Goal: Transaction & Acquisition: Purchase product/service

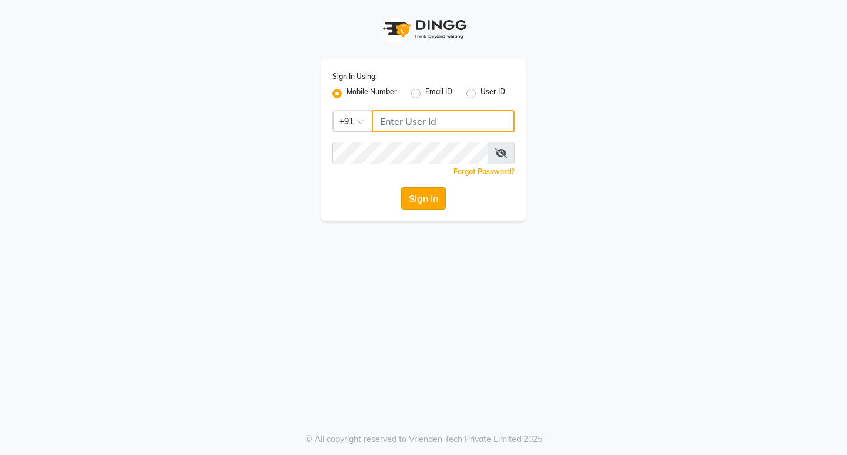
type input "8169197438"
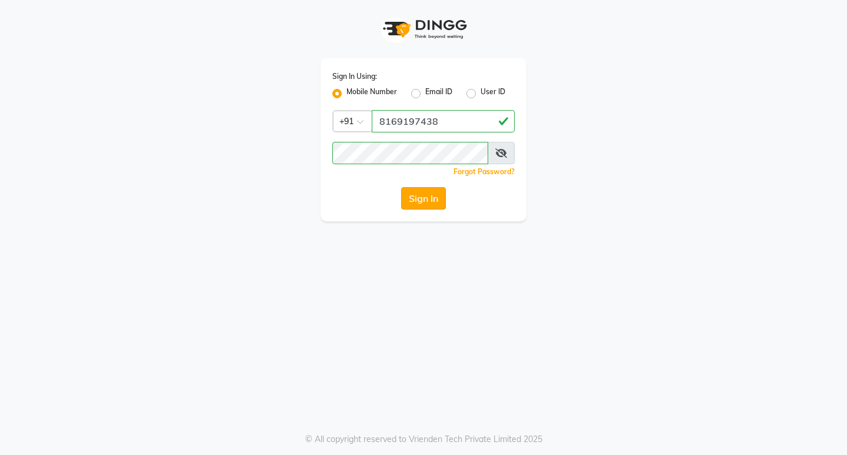
click at [431, 200] on button "Sign In" at bounding box center [423, 198] width 45 height 22
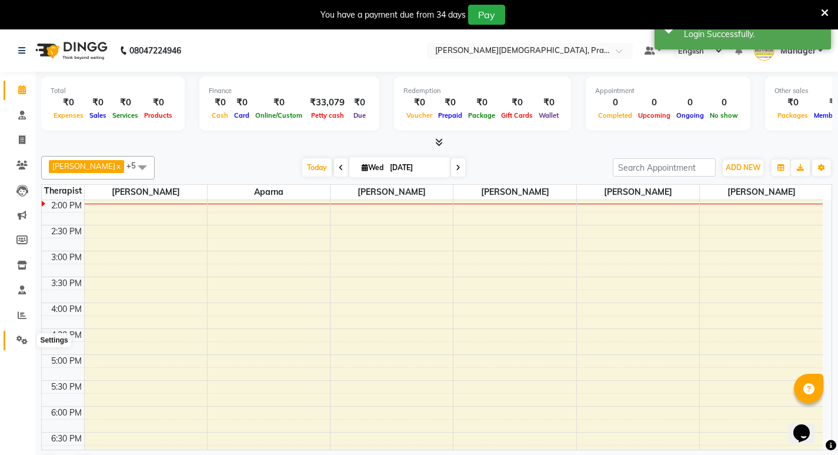
click at [20, 341] on icon at bounding box center [21, 339] width 11 height 9
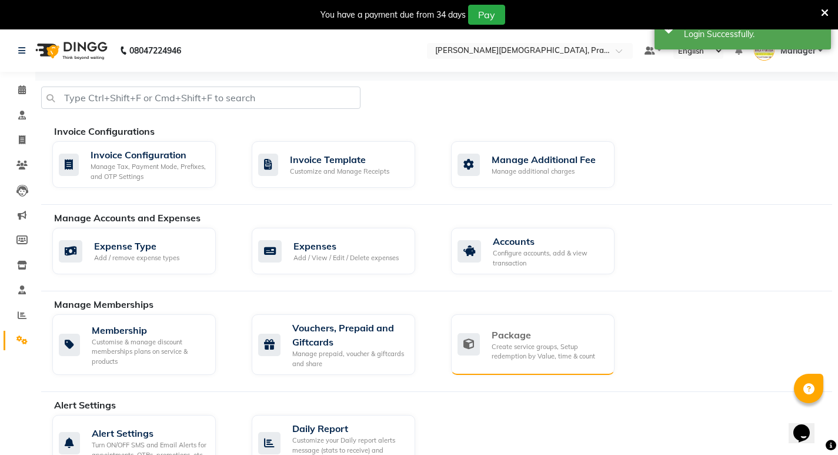
click at [526, 358] on div "Create service groups, Setup redemption by Value, time & count" at bounding box center [549, 351] width 114 height 19
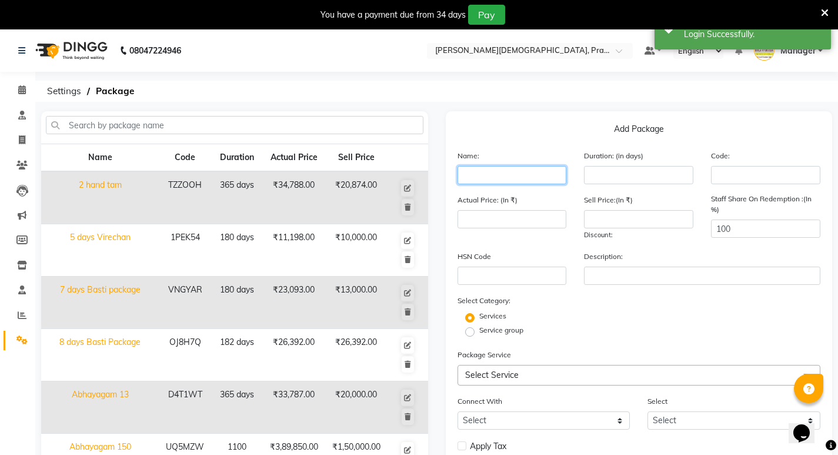
click at [502, 174] on input "text" at bounding box center [512, 175] width 109 height 18
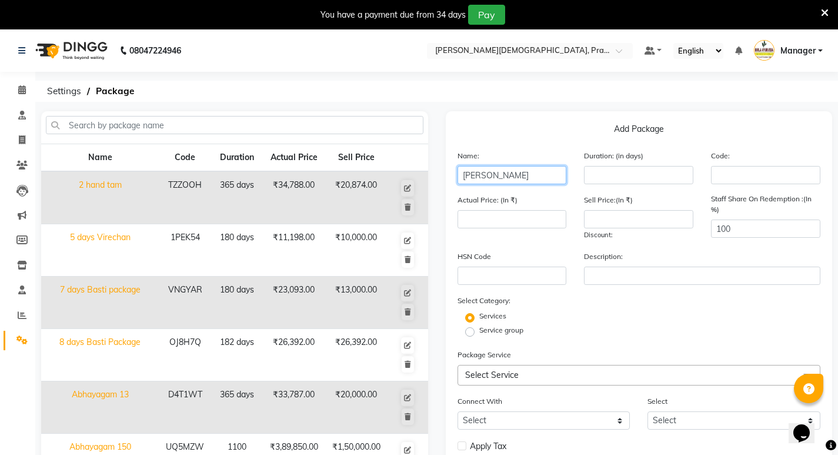
type input "kshama javeri"
click at [669, 174] on input "number" at bounding box center [638, 175] width 109 height 18
type input "365"
click at [512, 225] on input "number" at bounding box center [512, 219] width 109 height 18
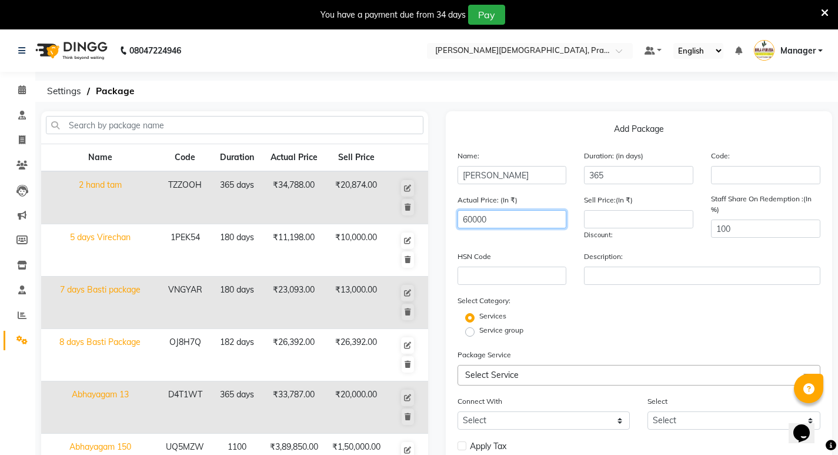
type input "60000"
click at [611, 216] on input "number" at bounding box center [638, 219] width 109 height 18
type input "2"
type input "30000"
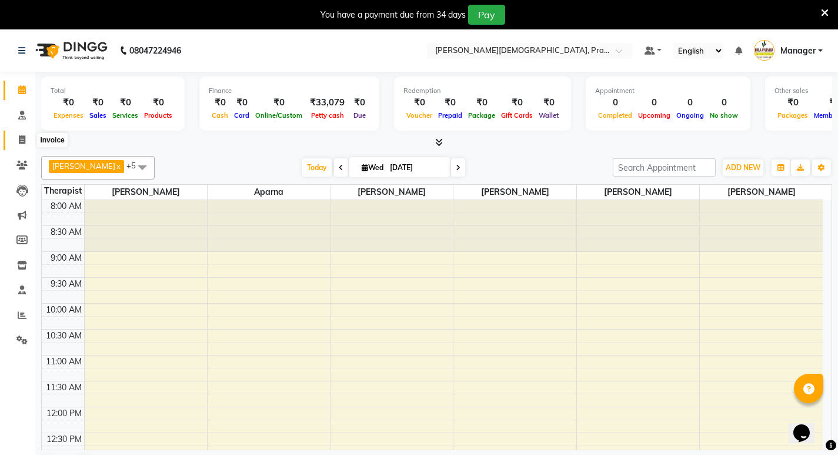
click at [16, 138] on span at bounding box center [22, 141] width 21 height 14
select select "6818"
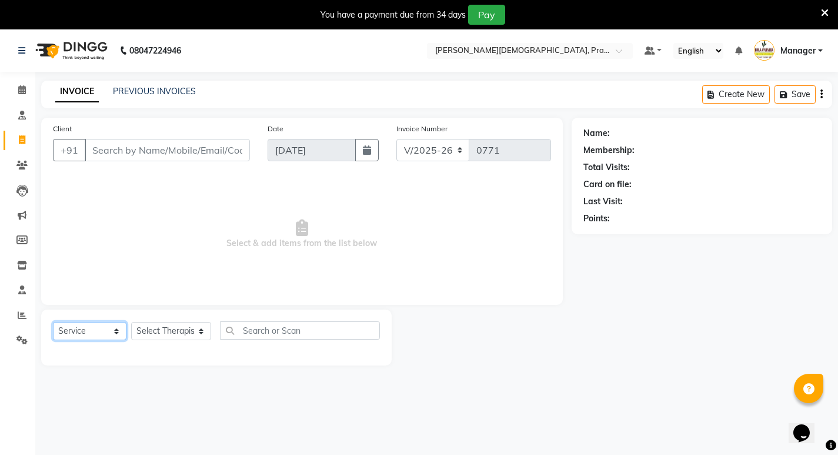
click at [112, 329] on select "Select Service Product Membership Package Voucher Prepaid Gift Card" at bounding box center [90, 331] width 74 height 18
select select "package"
click at [53, 322] on select "Select Service Product Membership Package Voucher Prepaid Gift Card" at bounding box center [90, 331] width 74 height 18
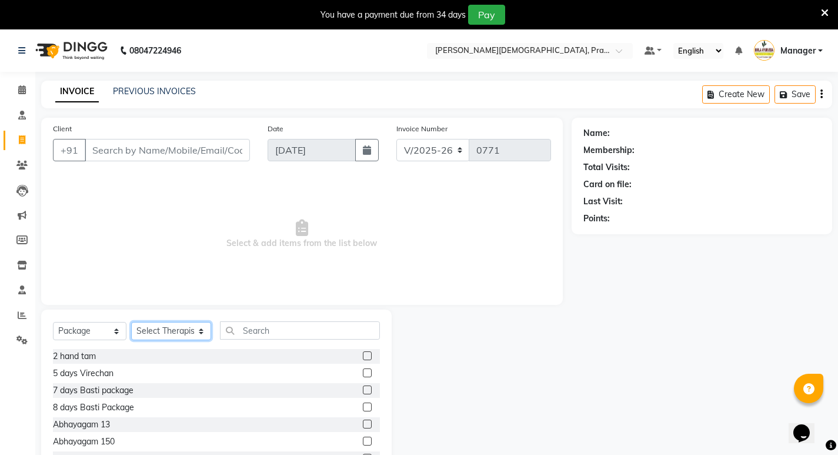
click at [196, 329] on select "Select Therapist [PERSON_NAME] [PERSON_NAME] [PERSON_NAME] [PERSON_NAME] Aparna…" at bounding box center [171, 331] width 80 height 18
select select "53451"
click at [131, 322] on select "Select Therapist [PERSON_NAME] [PERSON_NAME] [PERSON_NAME] [PERSON_NAME] Aparna…" at bounding box center [171, 331] width 80 height 18
click at [304, 328] on input "text" at bounding box center [300, 330] width 160 height 18
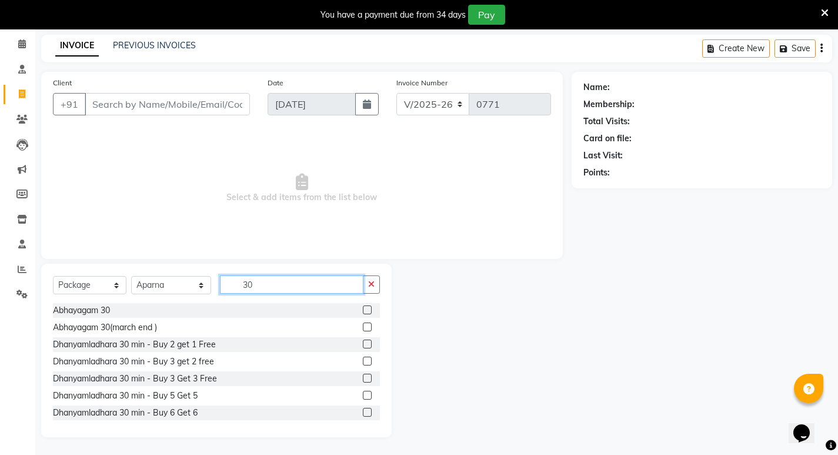
type input "30"
click at [114, 283] on select "Select Service Product Membership Package Voucher Prepaid Gift Card" at bounding box center [90, 285] width 74 height 18
select select "P"
click at [53, 276] on select "Select Service Product Membership Package Voucher Prepaid Gift Card" at bounding box center [90, 285] width 74 height 18
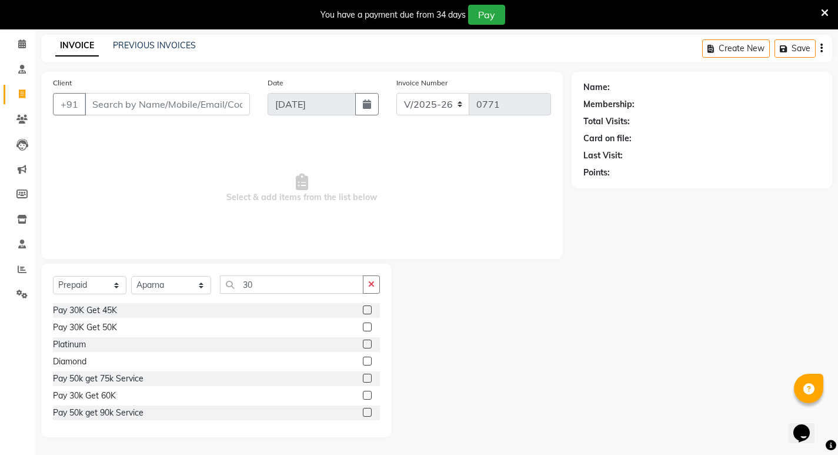
click at [363, 310] on label at bounding box center [367, 309] width 9 height 9
click at [363, 310] on input "checkbox" at bounding box center [367, 310] width 8 height 8
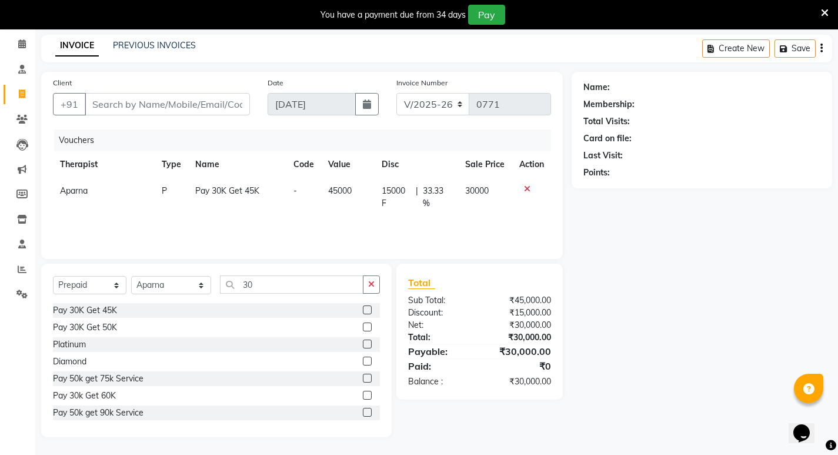
click at [363, 308] on label at bounding box center [367, 309] width 9 height 9
click at [363, 308] on input "checkbox" at bounding box center [367, 310] width 8 height 8
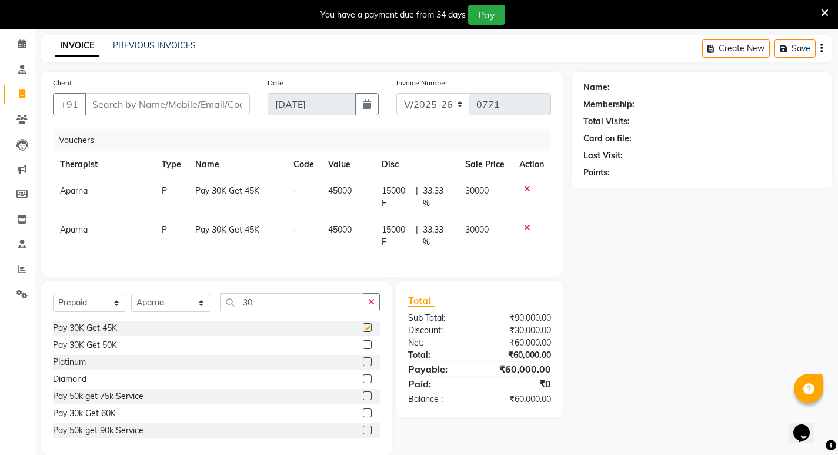
checkbox input "false"
click at [530, 189] on div at bounding box center [531, 189] width 25 height 8
click at [528, 189] on icon at bounding box center [527, 189] width 6 height 8
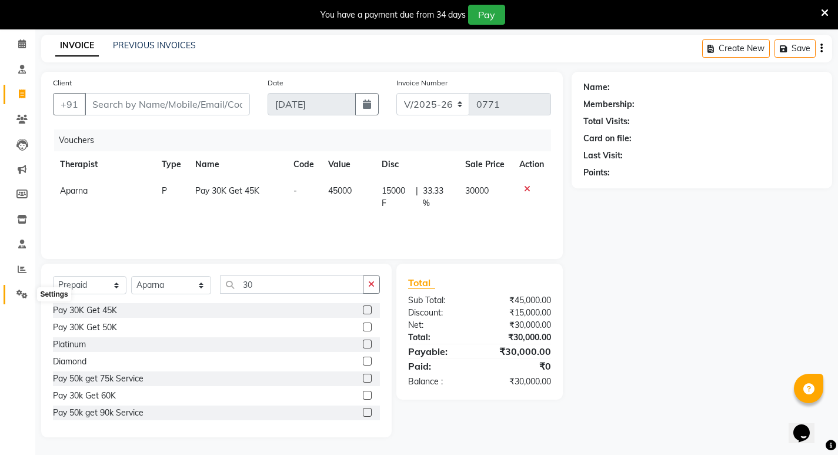
click at [21, 293] on icon at bounding box center [21, 293] width 11 height 9
click at [21, 294] on icon at bounding box center [21, 293] width 11 height 9
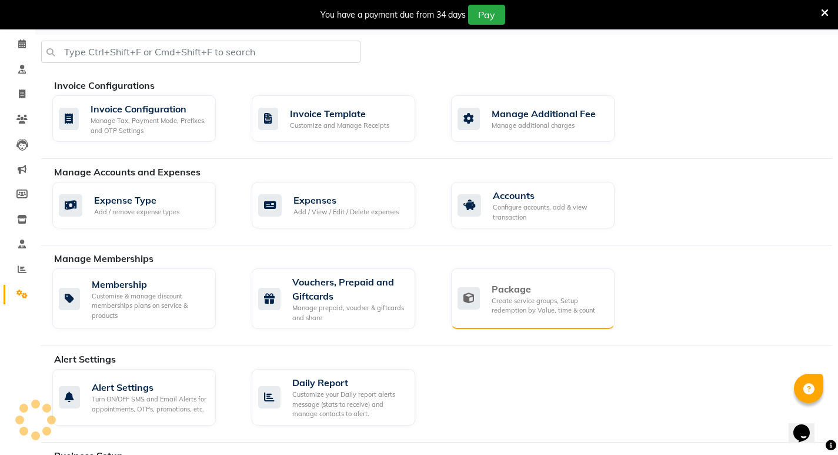
click at [522, 303] on div "Create service groups, Setup redemption by Value, time & count" at bounding box center [549, 305] width 114 height 19
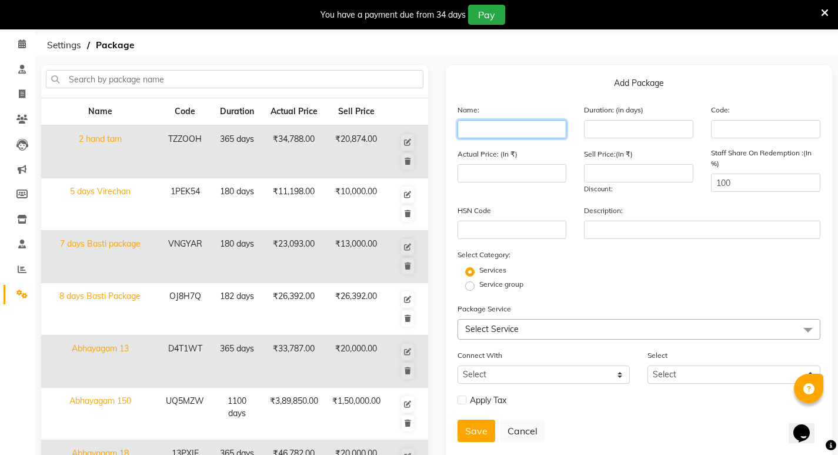
click at [505, 131] on input "text" at bounding box center [512, 129] width 109 height 18
type input "[PERSON_NAME]"
click at [649, 128] on input "number" at bounding box center [638, 129] width 109 height 18
type input "365"
click at [501, 172] on input "number" at bounding box center [512, 173] width 109 height 18
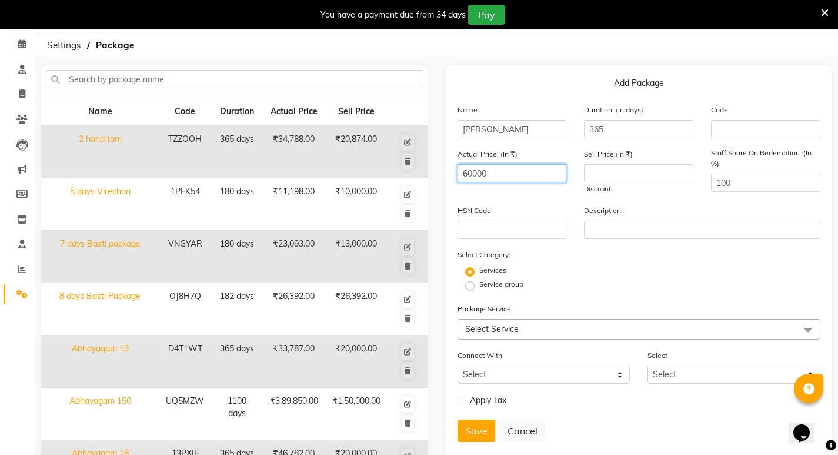
type input "60000"
click at [645, 181] on input "number" at bounding box center [638, 173] width 109 height 18
type input "30000"
click at [596, 271] on div "Services" at bounding box center [639, 272] width 381 height 14
click at [809, 328] on span at bounding box center [808, 330] width 24 height 22
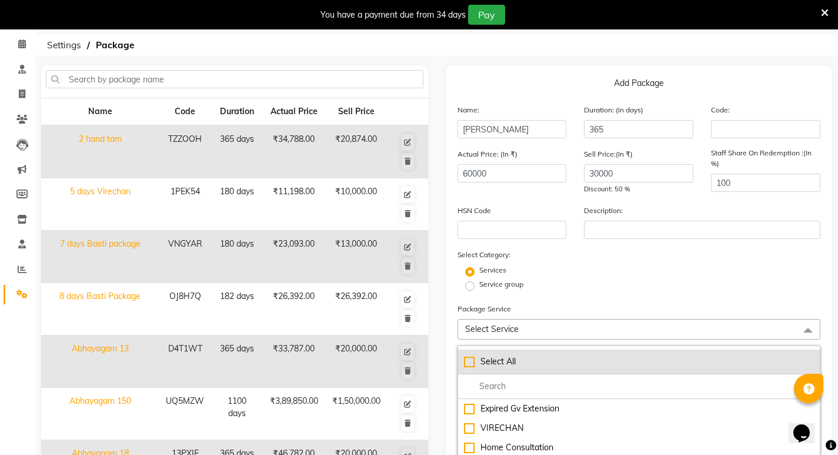
click at [469, 365] on div "Select All" at bounding box center [639, 361] width 351 height 12
checkbox input "true"
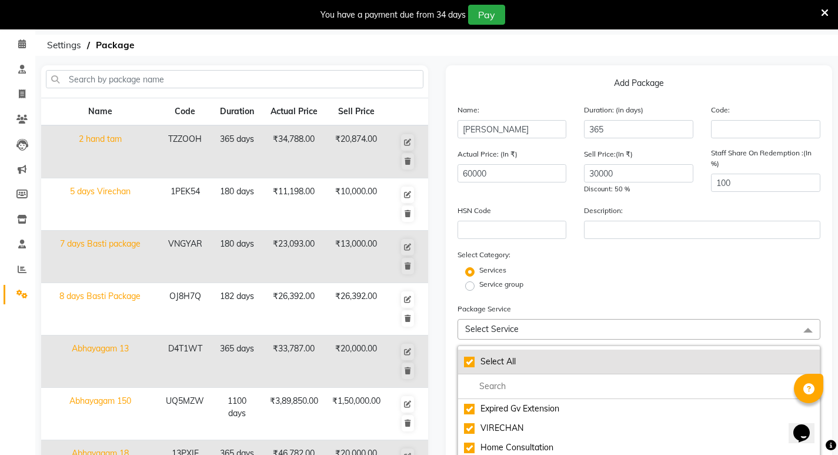
checkbox input "true"
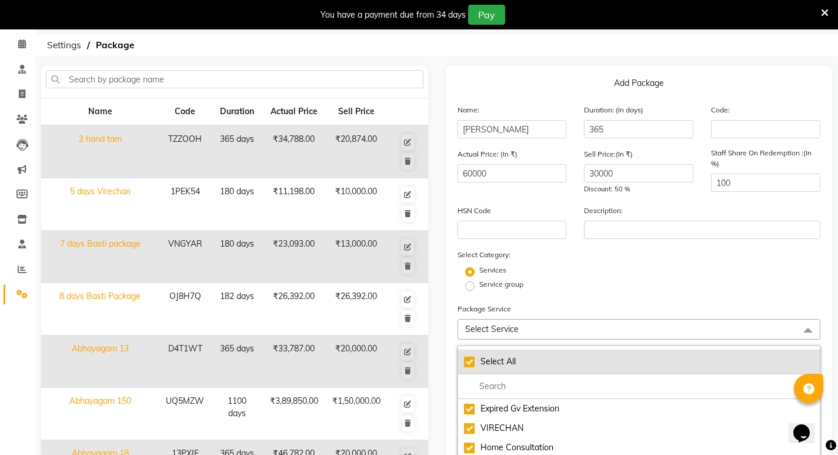
checkbox input "true"
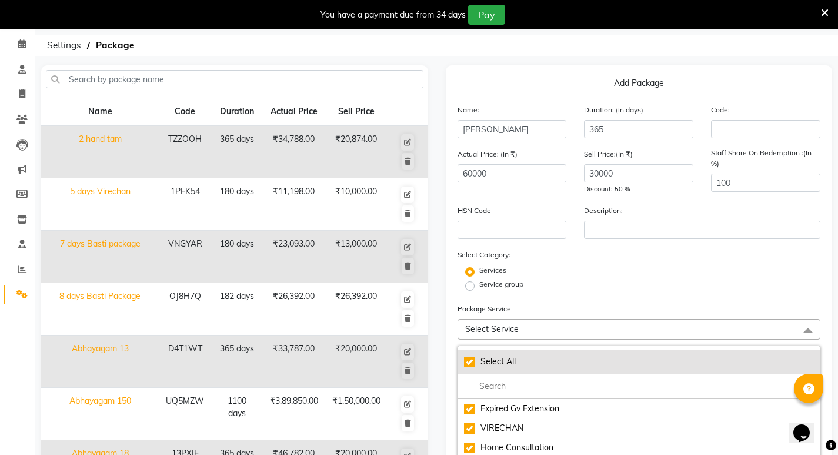
checkbox input "true"
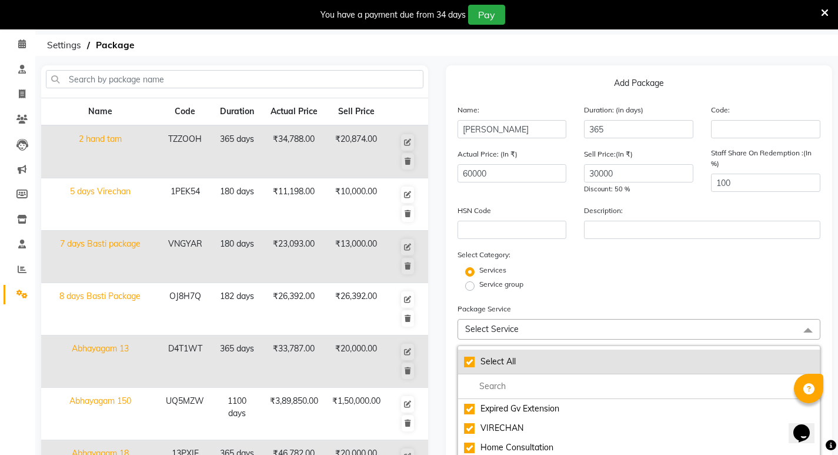
checkbox input "true"
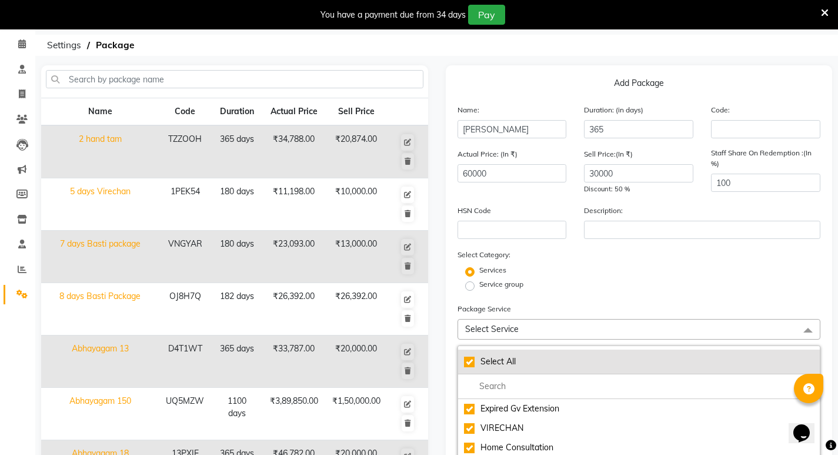
checkbox input "true"
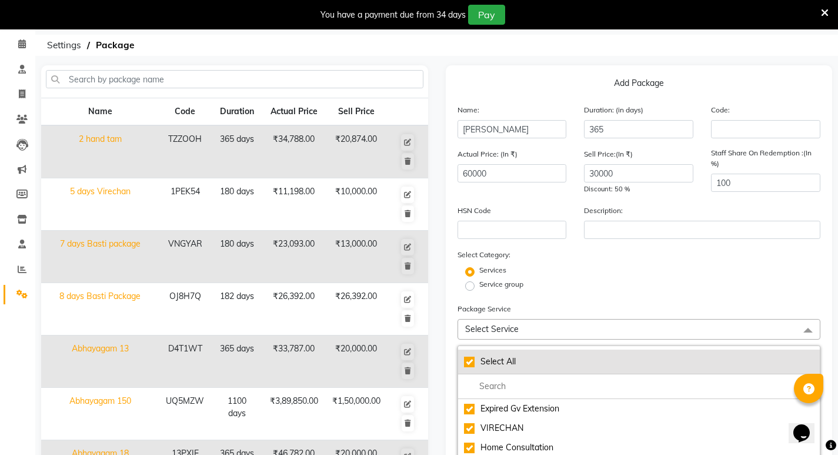
checkbox input "true"
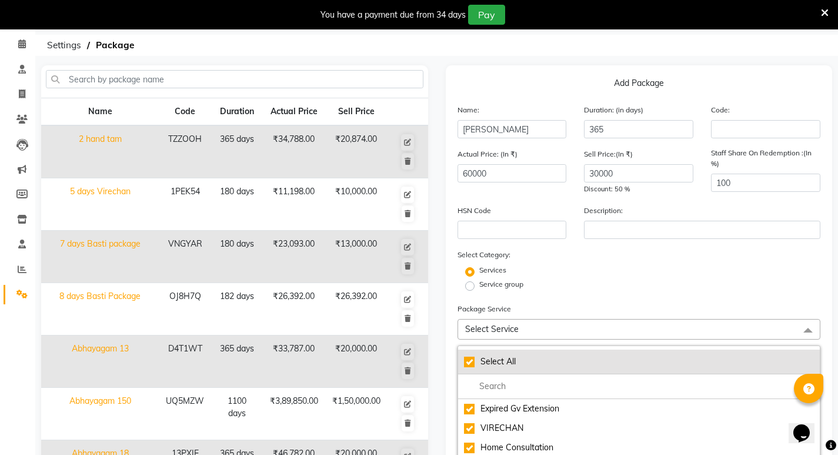
checkbox input "true"
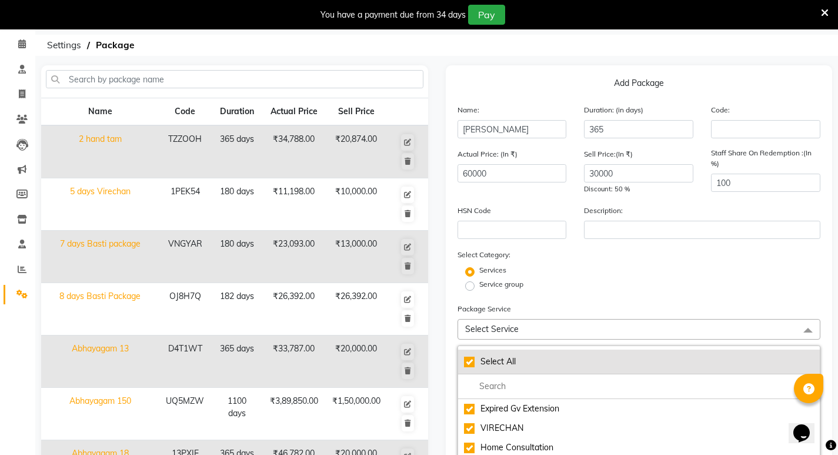
checkbox input "true"
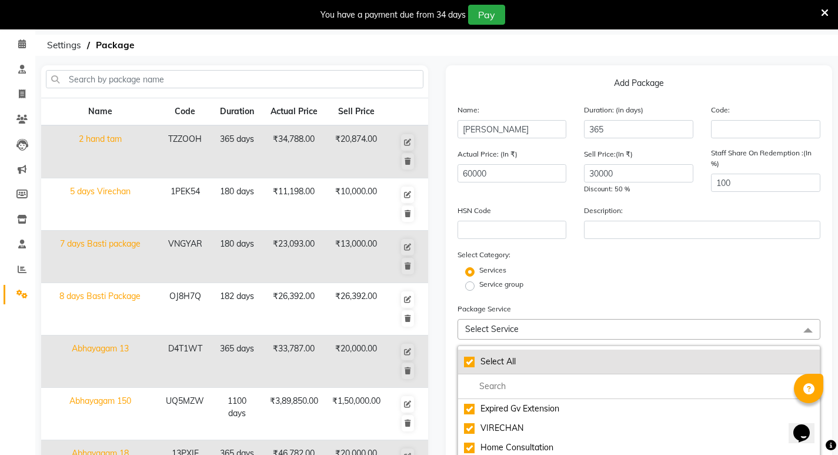
checkbox input "true"
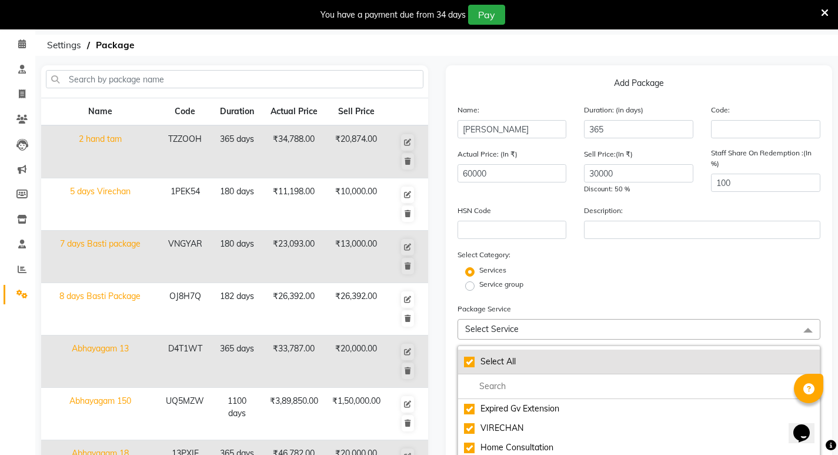
checkbox input "true"
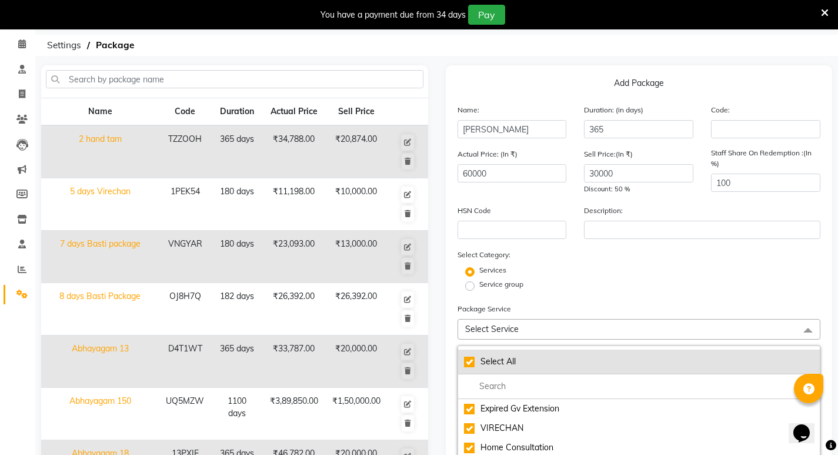
checkbox input "true"
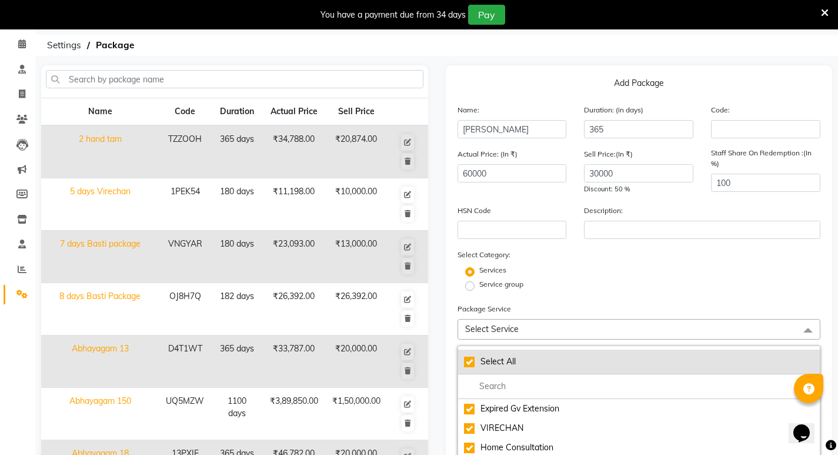
checkbox input "true"
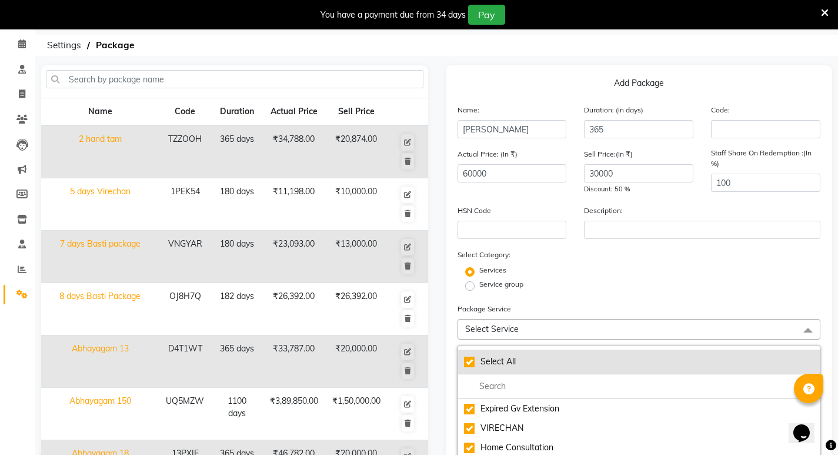
checkbox input "true"
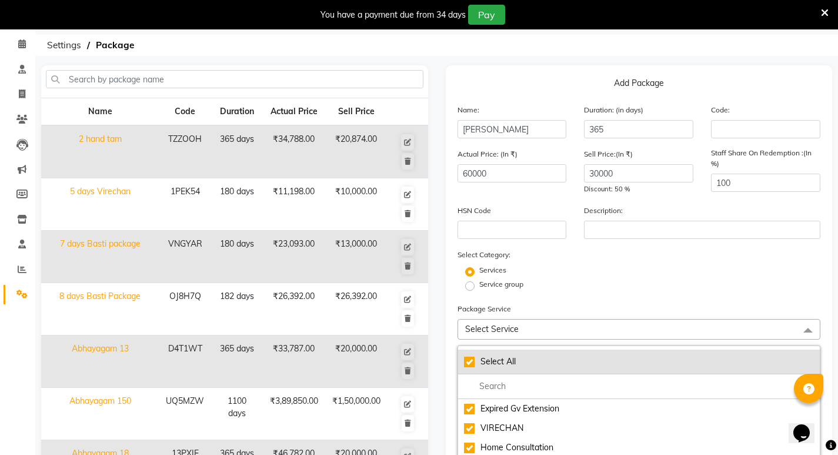
checkbox input "true"
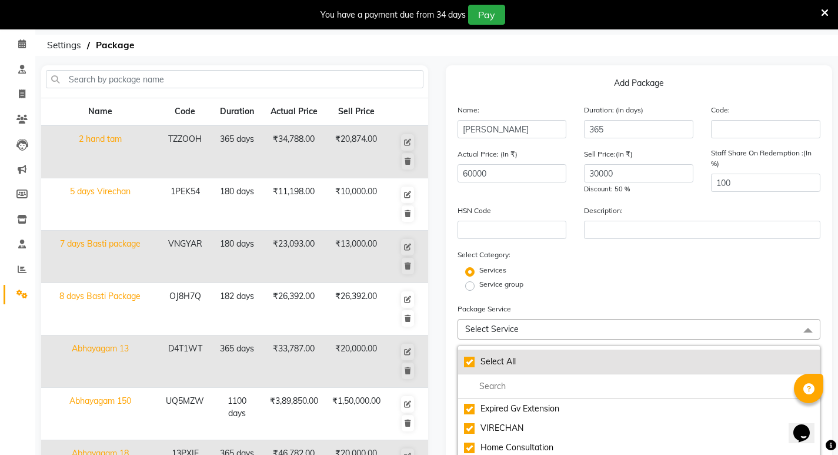
checkbox input "true"
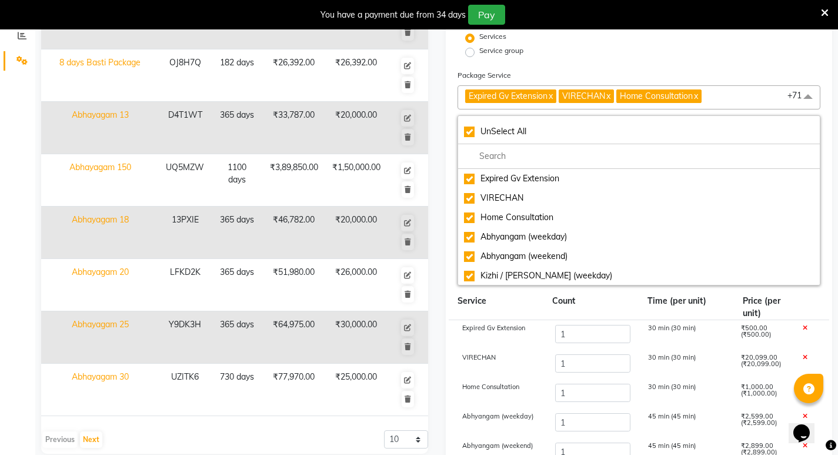
scroll to position [399, 0]
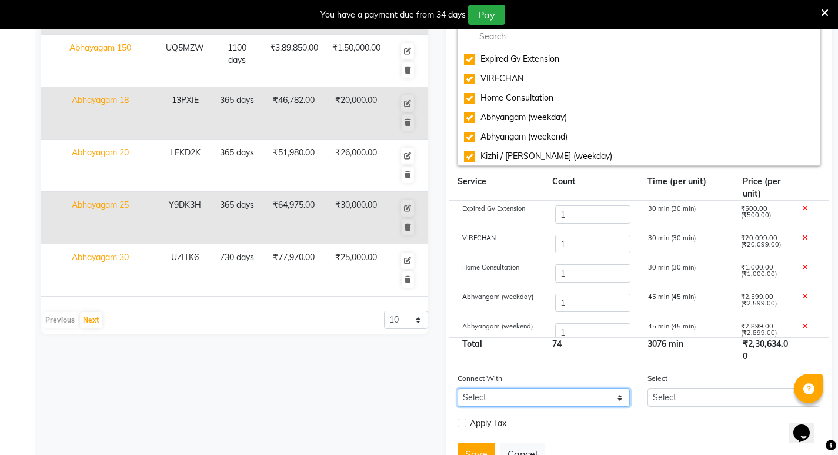
click at [622, 401] on select "Select Membership Prepaid Voucher" at bounding box center [544, 397] width 173 height 18
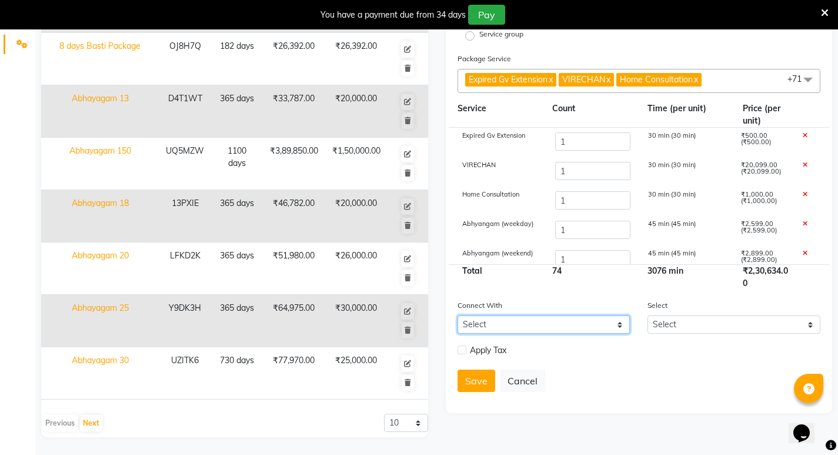
select select "2: PP"
click at [458, 315] on select "Select Membership Prepaid Voucher" at bounding box center [544, 324] width 173 height 18
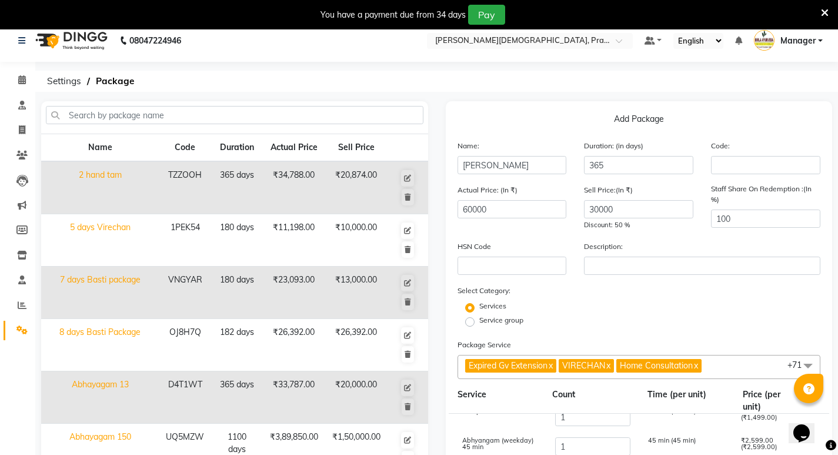
scroll to position [0, 0]
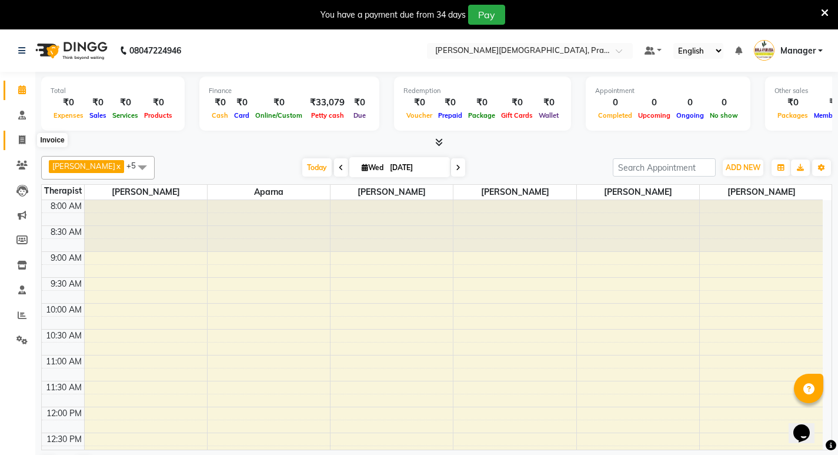
click at [24, 139] on icon at bounding box center [22, 139] width 6 height 9
select select "6818"
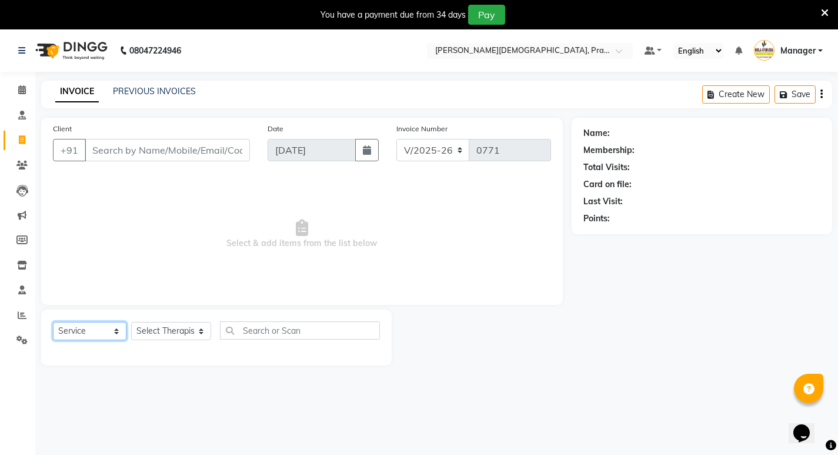
click at [118, 329] on select "Select Service Product Membership Package Voucher Prepaid Gift Card" at bounding box center [90, 331] width 74 height 18
select select "P"
click at [53, 322] on select "Select Service Product Membership Package Voucher Prepaid Gift Card" at bounding box center [90, 331] width 74 height 18
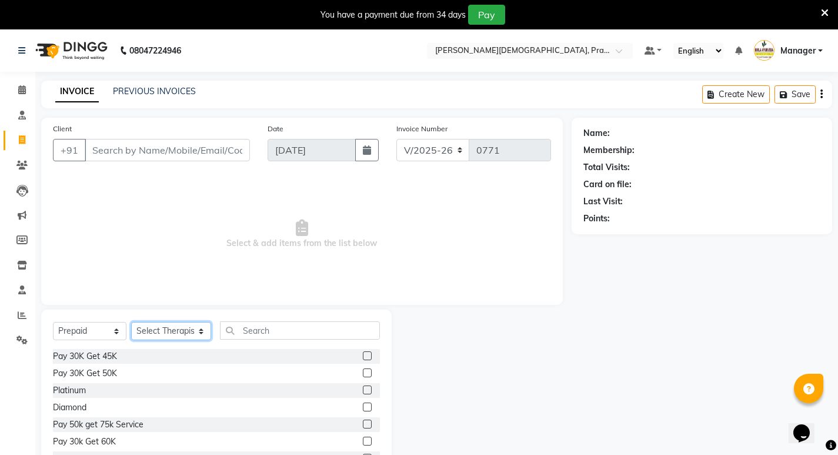
click at [191, 330] on select "Select Therapist [PERSON_NAME] [PERSON_NAME] [PERSON_NAME] [PERSON_NAME] Aparna…" at bounding box center [171, 331] width 80 height 18
select select "53451"
click at [131, 322] on select "Select Therapist [PERSON_NAME] [PERSON_NAME] [PERSON_NAME] [PERSON_NAME] Aparna…" at bounding box center [171, 331] width 80 height 18
click at [363, 356] on label at bounding box center [367, 355] width 9 height 9
click at [363, 356] on input "checkbox" at bounding box center [367, 356] width 8 height 8
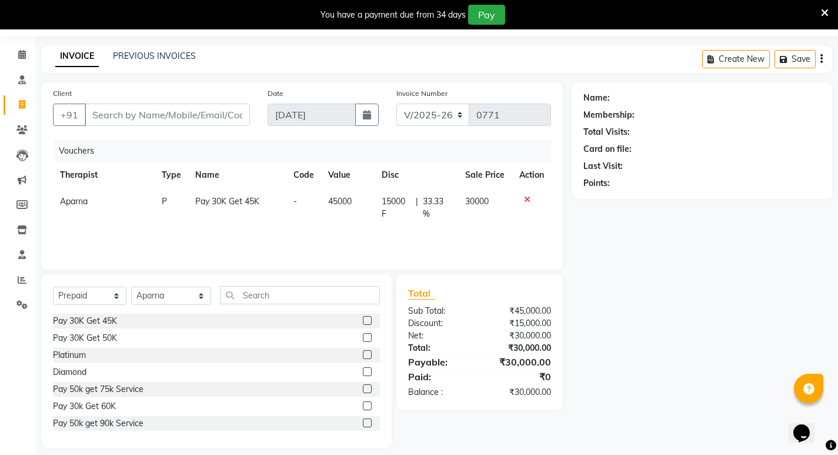
scroll to position [46, 0]
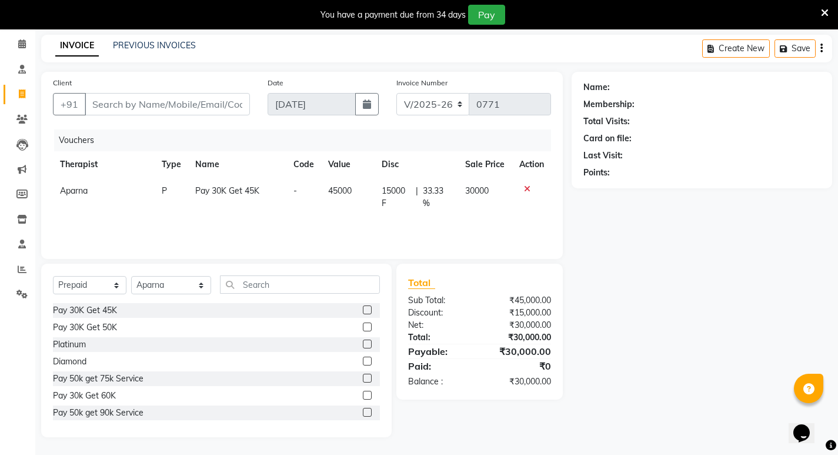
click at [363, 310] on label at bounding box center [367, 309] width 9 height 9
click at [363, 310] on input "checkbox" at bounding box center [367, 310] width 8 height 8
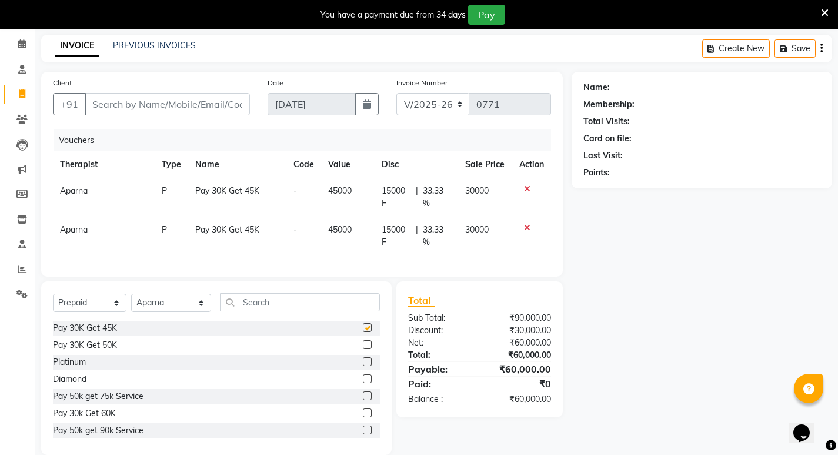
checkbox input "false"
click at [526, 188] on icon at bounding box center [527, 189] width 6 height 8
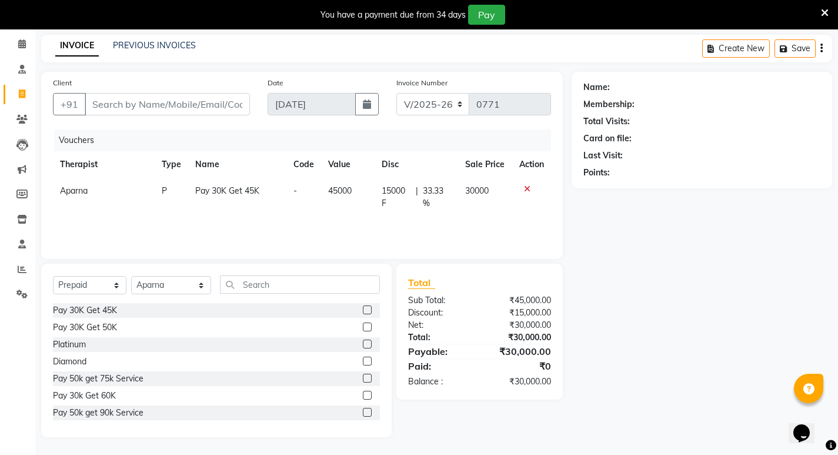
click at [618, 223] on div "Name: Membership: Total Visits: Card on file: Last Visit: Points:" at bounding box center [706, 254] width 269 height 365
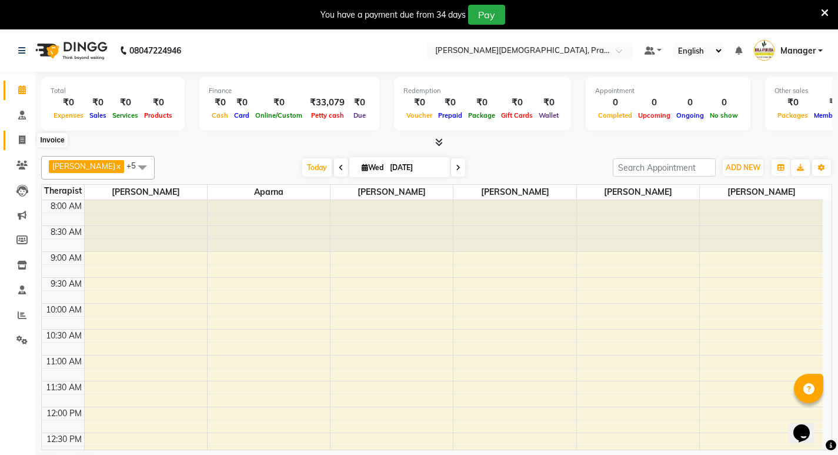
click at [20, 134] on span at bounding box center [22, 141] width 21 height 14
select select "6818"
select select "service"
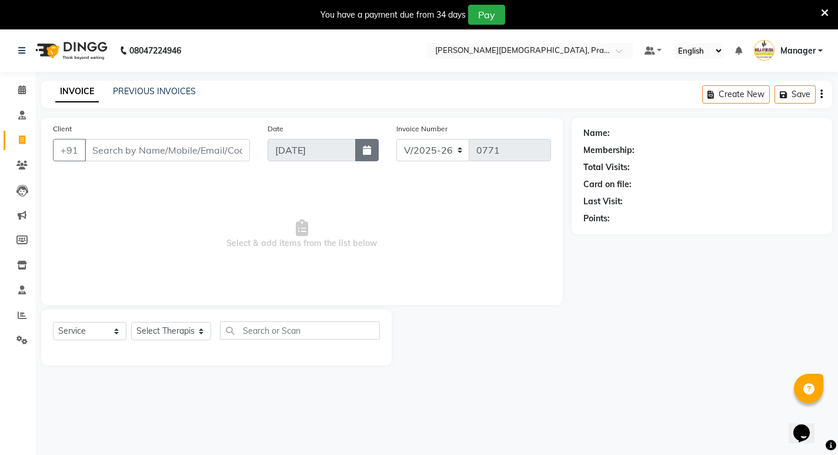
click at [363, 150] on icon "button" at bounding box center [367, 149] width 8 height 9
select select "9"
select select "2025"
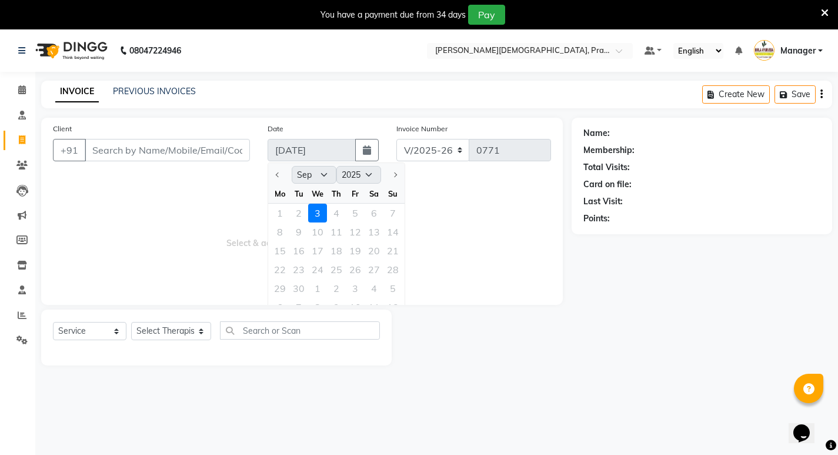
click at [299, 214] on div "1 2 3 4 5 6 7" at bounding box center [336, 213] width 136 height 19
click at [368, 149] on icon "button" at bounding box center [367, 149] width 8 height 9
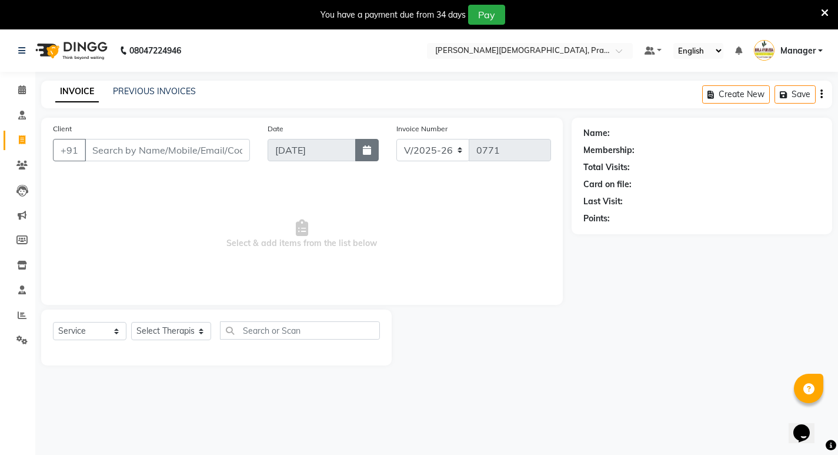
click at [362, 149] on button "button" at bounding box center [367, 150] width 24 height 22
select select "9"
select select "2025"
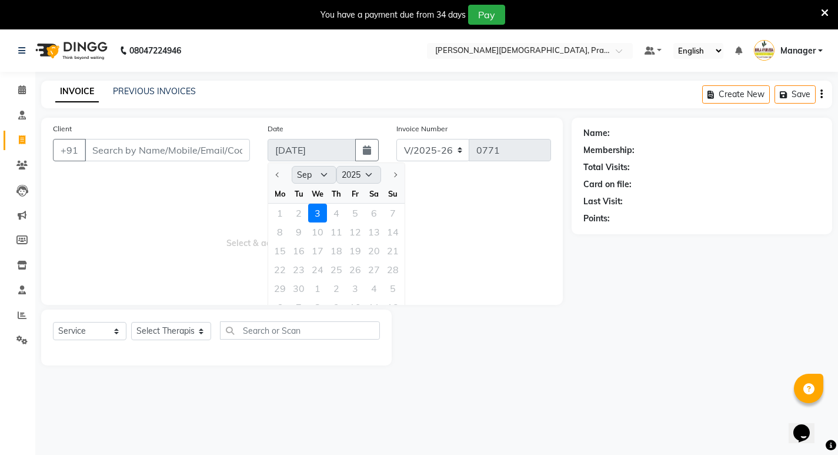
click at [295, 211] on div "1 2 3 4 5 6 7" at bounding box center [336, 213] width 136 height 19
click at [370, 146] on icon "button" at bounding box center [367, 149] width 8 height 9
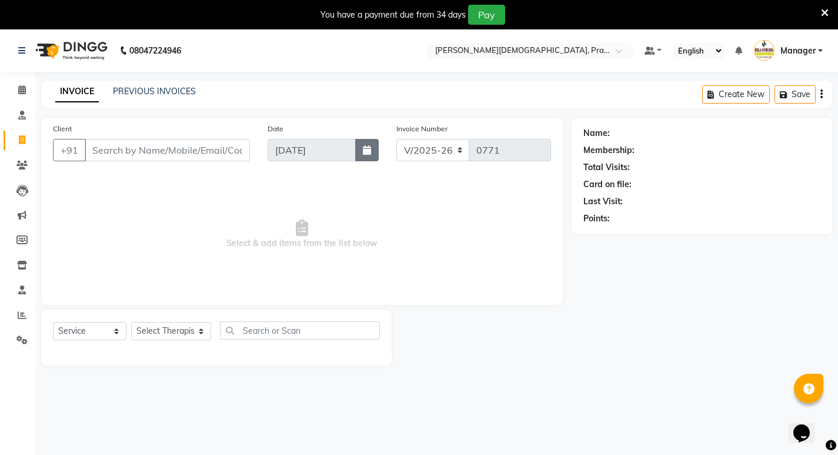
click at [368, 152] on icon "button" at bounding box center [367, 149] width 8 height 9
select select "9"
select select "2025"
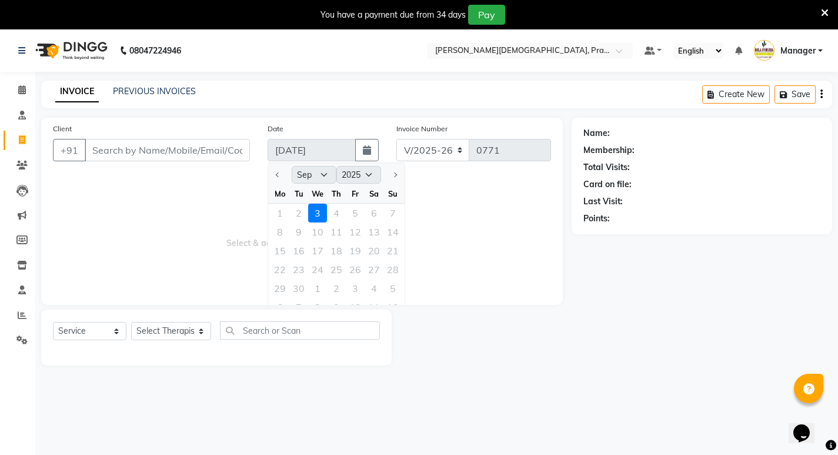
click at [303, 214] on div "1 2 3 4 5 6 7" at bounding box center [336, 213] width 136 height 19
click at [302, 214] on div "1 2 3 4 5 6 7" at bounding box center [336, 213] width 136 height 19
click at [662, 394] on div "08047224946 Select Location × Birla Ayurveda, Prabhadevi Default Panel My Panel…" at bounding box center [419, 256] width 838 height 455
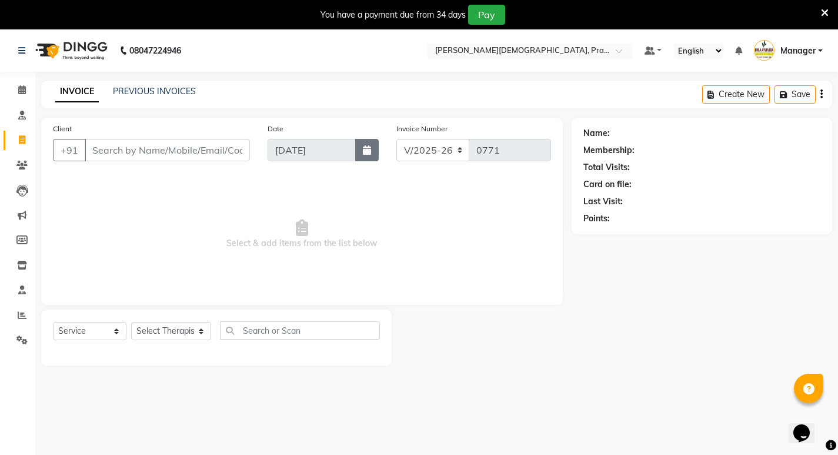
click at [370, 152] on icon "button" at bounding box center [367, 149] width 8 height 9
select select "9"
select select "2025"
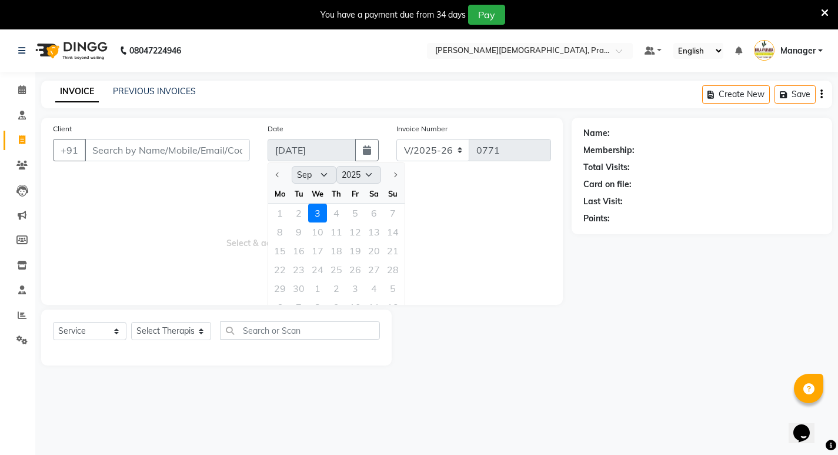
click at [297, 216] on div "1 2 3 4 5 6 7" at bounding box center [336, 213] width 136 height 19
click at [440, 354] on div at bounding box center [482, 337] width 180 height 56
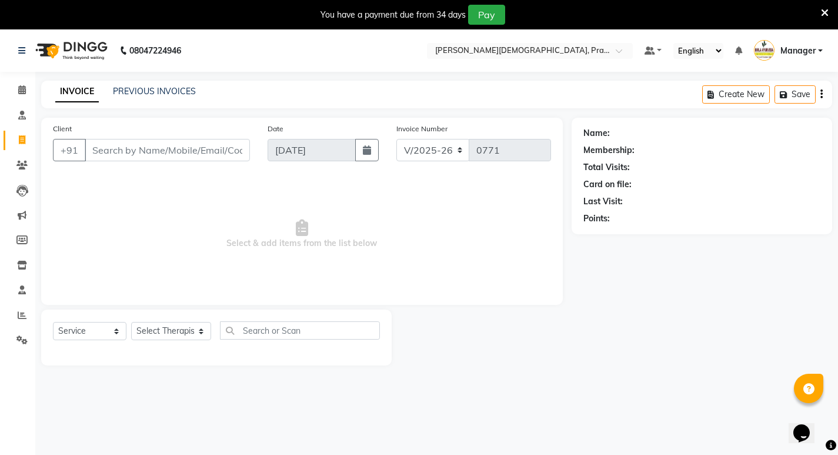
click at [440, 354] on div at bounding box center [482, 337] width 180 height 56
click at [366, 148] on icon "button" at bounding box center [367, 149] width 8 height 9
select select "9"
select select "2025"
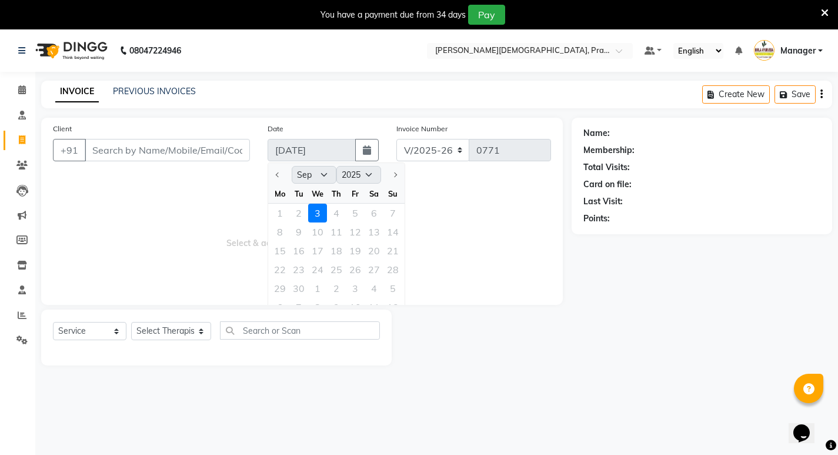
click at [296, 212] on div "1 2 3 4 5 6 7" at bounding box center [336, 213] width 136 height 19
click at [443, 386] on div "08047224946 Select Location × Birla Ayurveda, Prabhadevi Default Panel My Panel…" at bounding box center [419, 256] width 838 height 455
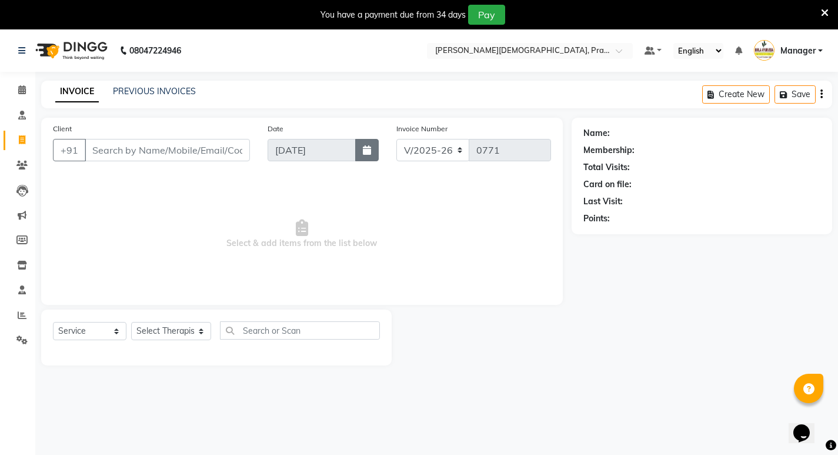
click at [368, 153] on icon "button" at bounding box center [367, 149] width 8 height 9
select select "9"
select select "2025"
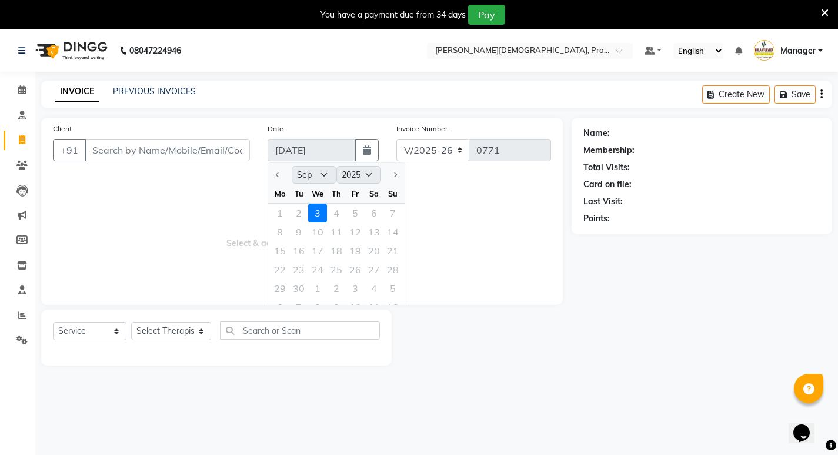
click at [296, 215] on div "1 2 3 4 5 6 7" at bounding box center [336, 213] width 136 height 19
click at [551, 384] on div "08047224946 Select Location × Birla Ayurveda, Prabhadevi Default Panel My Panel…" at bounding box center [419, 256] width 838 height 455
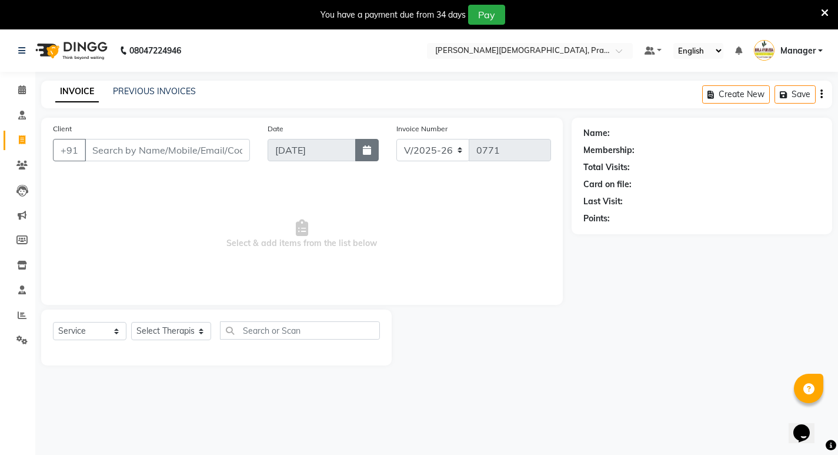
click at [373, 149] on button "button" at bounding box center [367, 150] width 24 height 22
select select "9"
select select "2025"
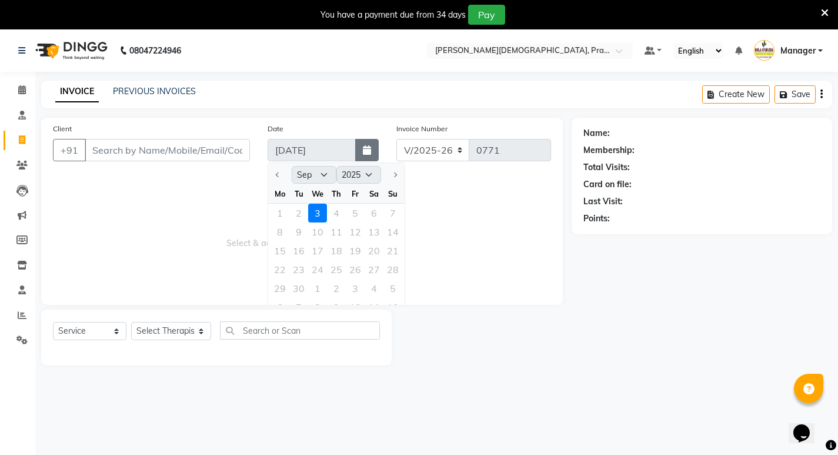
click at [373, 149] on button "button" at bounding box center [367, 150] width 24 height 22
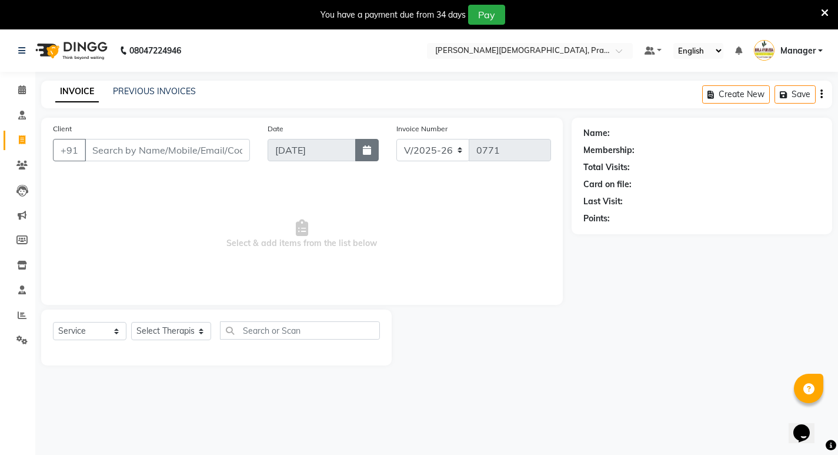
click at [365, 151] on icon "button" at bounding box center [367, 149] width 8 height 9
select select "9"
select select "2025"
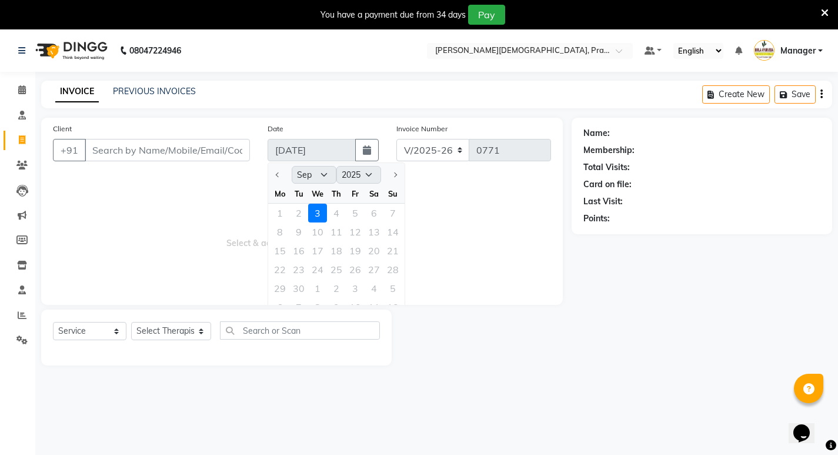
click at [419, 350] on div at bounding box center [482, 337] width 180 height 56
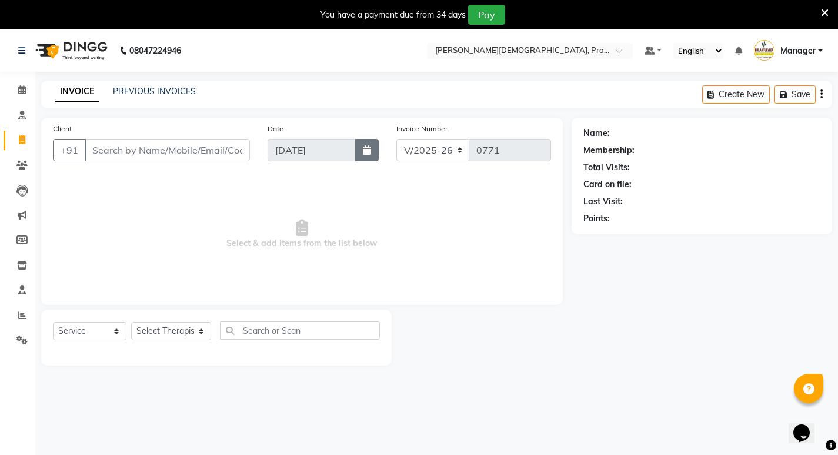
click at [364, 152] on icon "button" at bounding box center [367, 149] width 8 height 9
select select "9"
select select "2025"
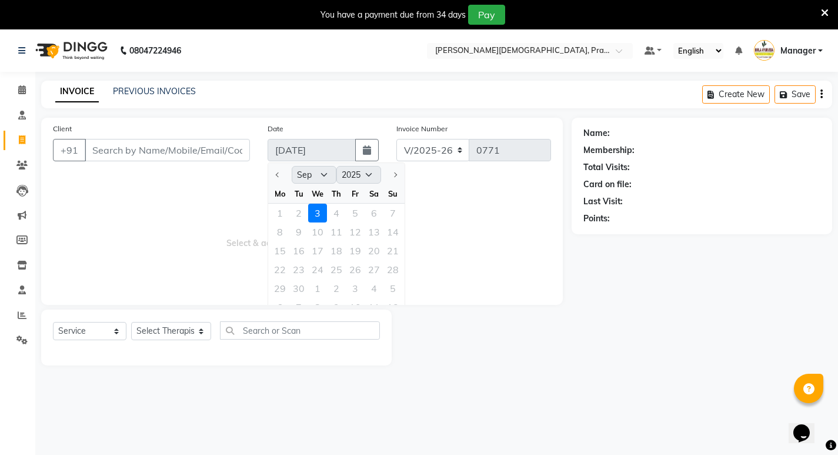
click at [298, 214] on div "1 2 3 4 5 6 7" at bounding box center [336, 213] width 136 height 19
click at [535, 381] on main "INVOICE PREVIOUS INVOICES Create New Save Client +91 Date 03-09-2025 Jan Feb Ma…" at bounding box center [436, 232] width 803 height 302
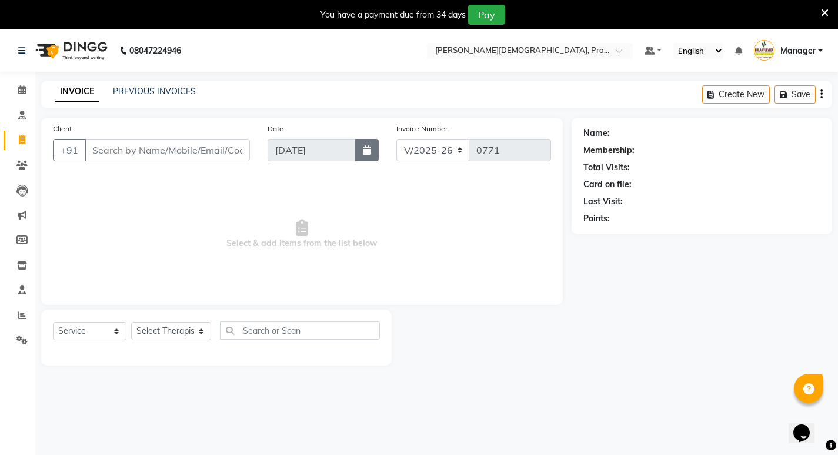
click at [363, 149] on icon "button" at bounding box center [367, 149] width 8 height 9
select select "9"
select select "2025"
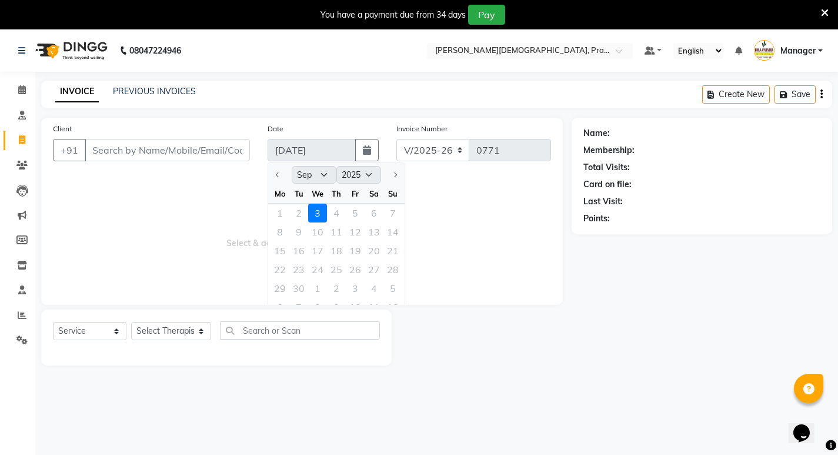
click at [299, 215] on div "1 2 3 4 5 6 7" at bounding box center [336, 213] width 136 height 19
click at [368, 147] on icon "button" at bounding box center [367, 149] width 8 height 9
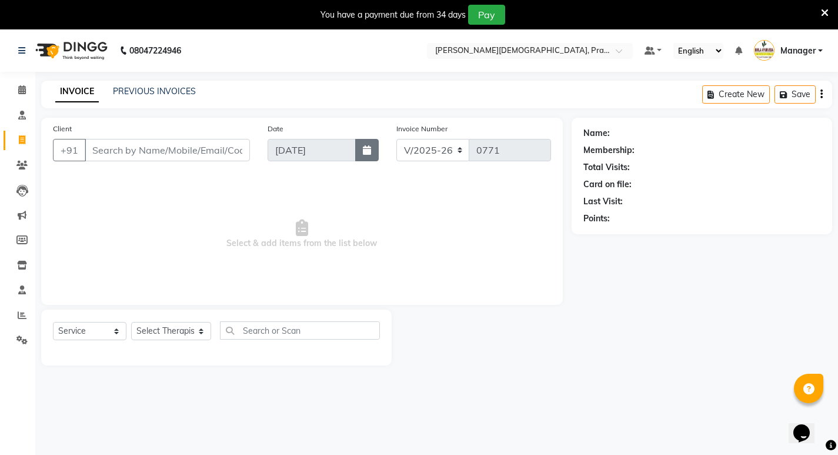
click at [369, 152] on icon "button" at bounding box center [367, 149] width 8 height 9
select select "9"
select select "2025"
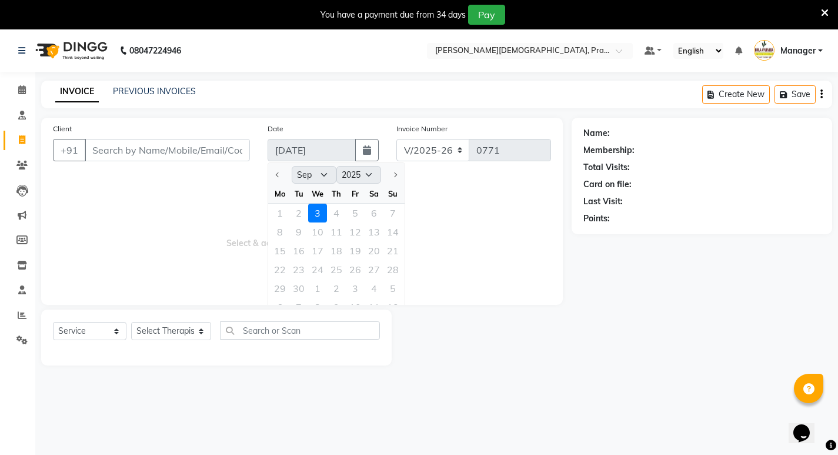
click at [296, 211] on div "1 2 3 4 5 6 7" at bounding box center [336, 213] width 136 height 19
click at [471, 341] on div at bounding box center [482, 337] width 180 height 56
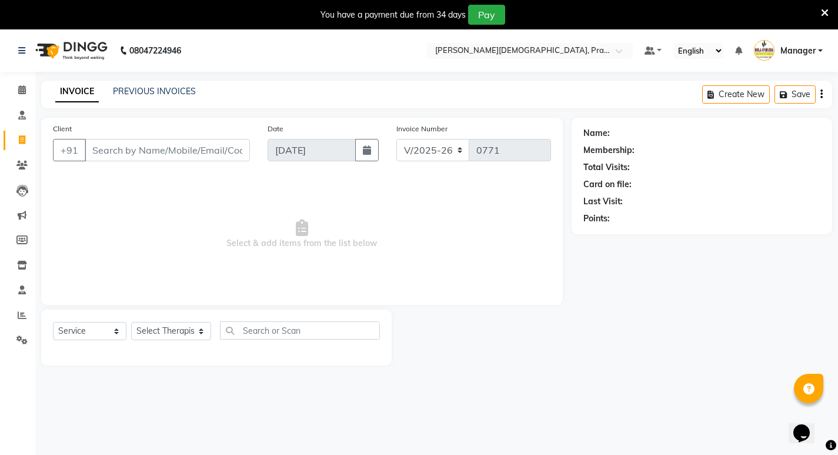
click at [472, 342] on div at bounding box center [482, 337] width 180 height 56
click at [364, 148] on icon "button" at bounding box center [367, 149] width 8 height 9
select select "9"
select select "2025"
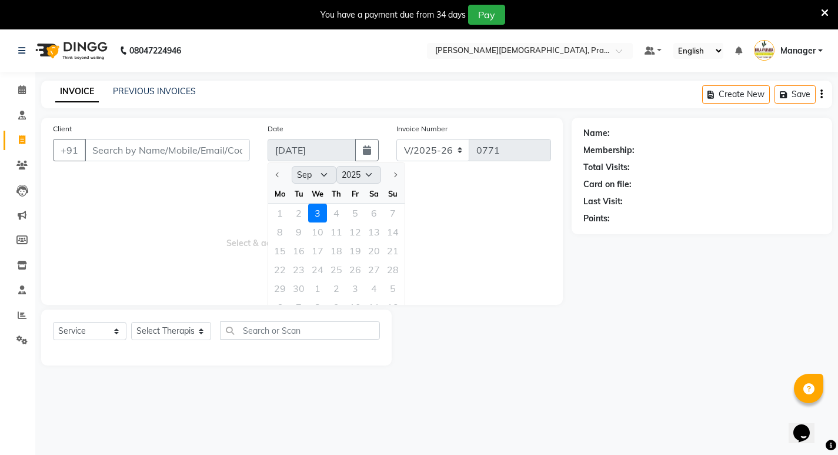
click at [301, 219] on div "1 2 3 4 5 6 7" at bounding box center [336, 213] width 136 height 19
click at [300, 217] on div "1 2 3 4 5 6 7" at bounding box center [336, 213] width 136 height 19
click at [463, 371] on main "INVOICE PREVIOUS INVOICES Create New Save Client +91 Date 03-09-2025 Jan Feb Ma…" at bounding box center [436, 232] width 803 height 302
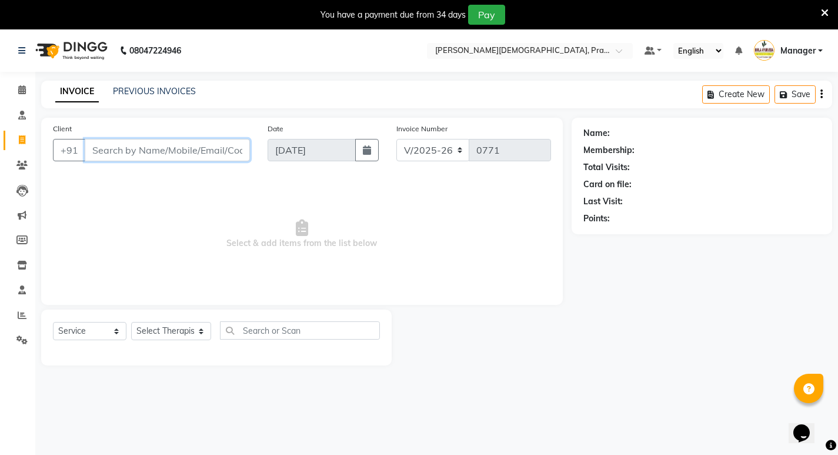
click at [144, 152] on input "Client" at bounding box center [167, 150] width 165 height 22
click at [366, 151] on icon "button" at bounding box center [367, 149] width 8 height 9
select select "9"
select select "2025"
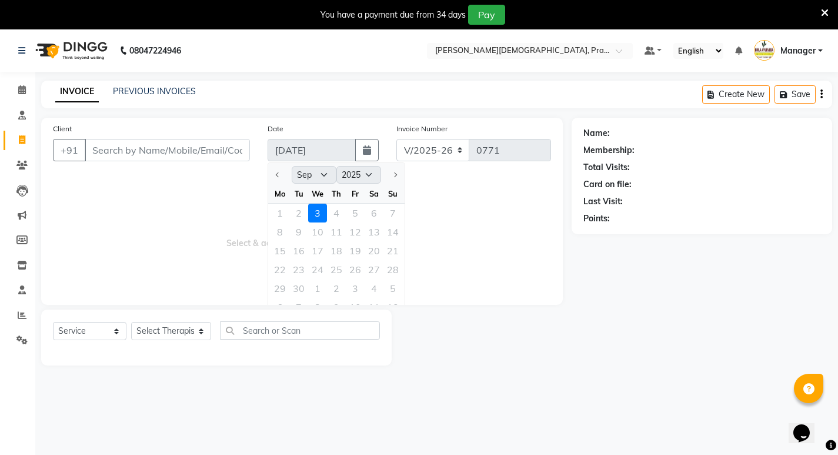
click at [298, 212] on div "1 2 3 4 5 6 7" at bounding box center [336, 213] width 136 height 19
click at [468, 349] on div at bounding box center [482, 337] width 180 height 56
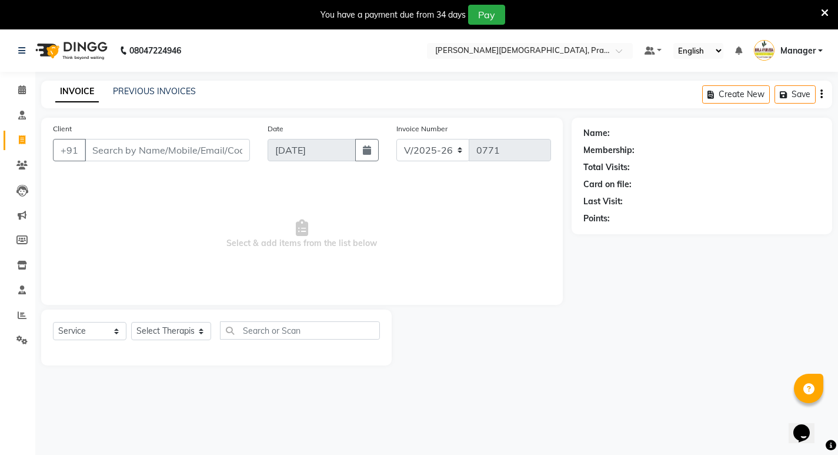
drag, startPoint x: 529, startPoint y: 388, endPoint x: 543, endPoint y: 385, distance: 14.4
drag, startPoint x: 543, startPoint y: 385, endPoint x: 801, endPoint y: 294, distance: 273.3
click at [801, 294] on div "Name: Membership: Total Visits: Card on file: Last Visit: Points:" at bounding box center [706, 242] width 269 height 248
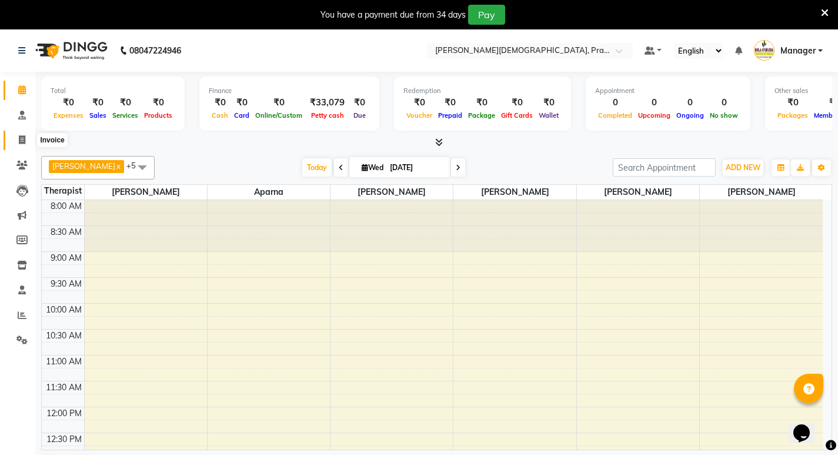
click at [20, 142] on icon at bounding box center [22, 139] width 6 height 9
select select "6818"
select select "service"
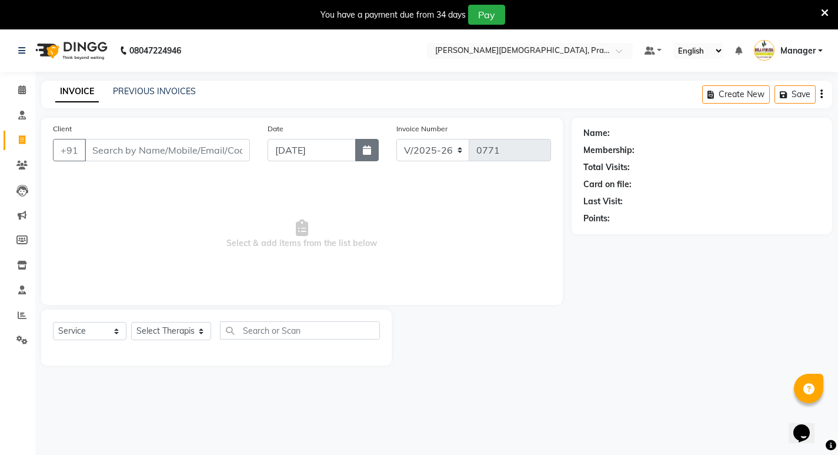
click at [371, 148] on icon "button" at bounding box center [367, 149] width 8 height 9
select select "9"
select select "2025"
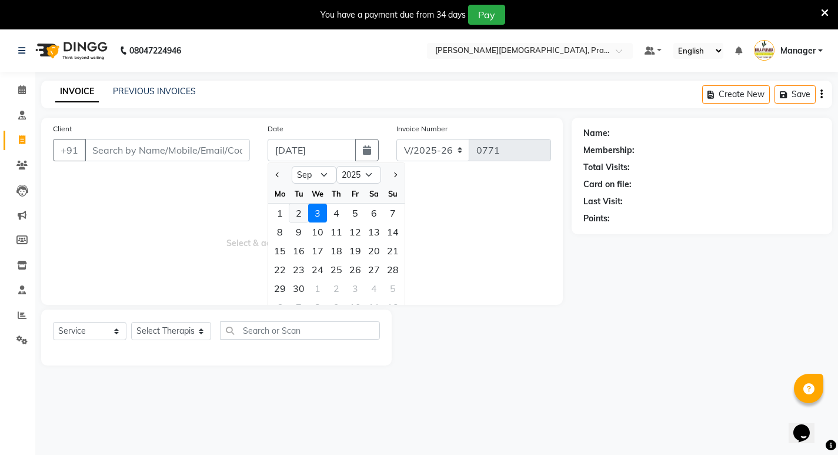
click at [299, 212] on div "2" at bounding box center [298, 213] width 19 height 19
type input "02-09-2025"
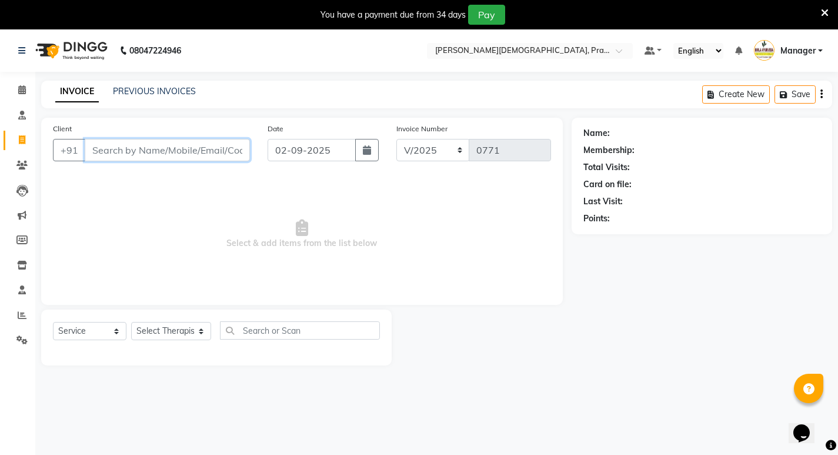
click at [140, 146] on input "Client" at bounding box center [167, 150] width 165 height 22
type input "k"
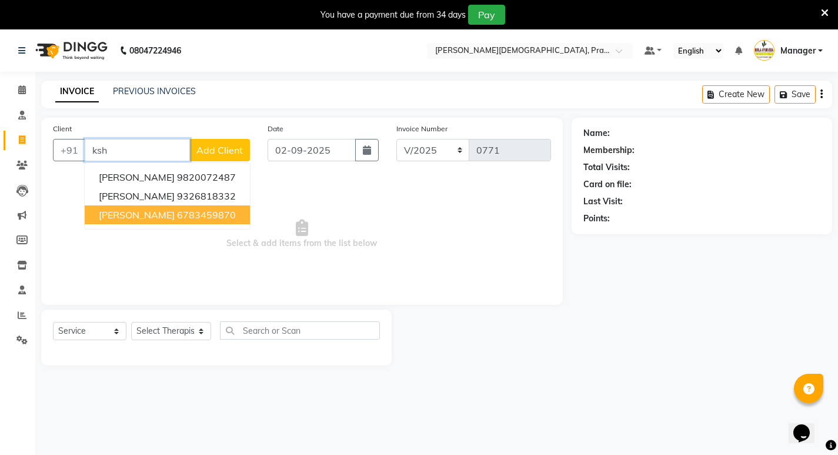
click at [129, 219] on span "[PERSON_NAME]" at bounding box center [137, 215] width 76 height 12
type input "6783459870"
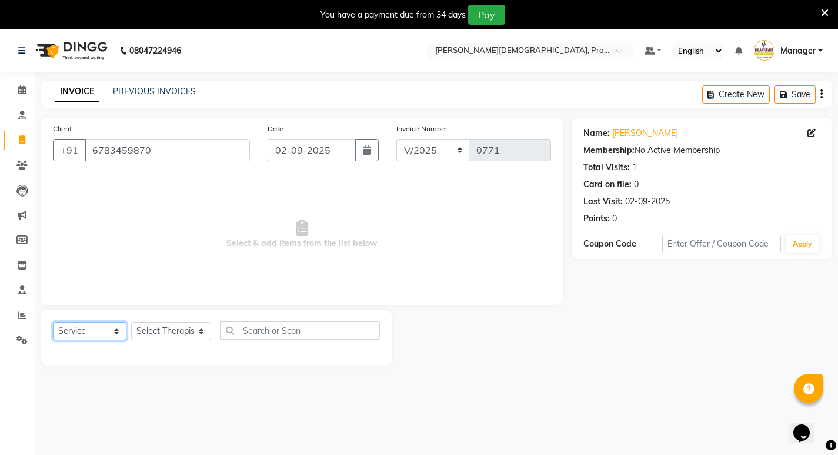
click at [118, 331] on select "Select Service Product Membership Package Voucher Prepaid Gift Card" at bounding box center [90, 331] width 74 height 18
select select "P"
click at [53, 322] on select "Select Service Product Membership Package Voucher Prepaid Gift Card" at bounding box center [90, 331] width 74 height 18
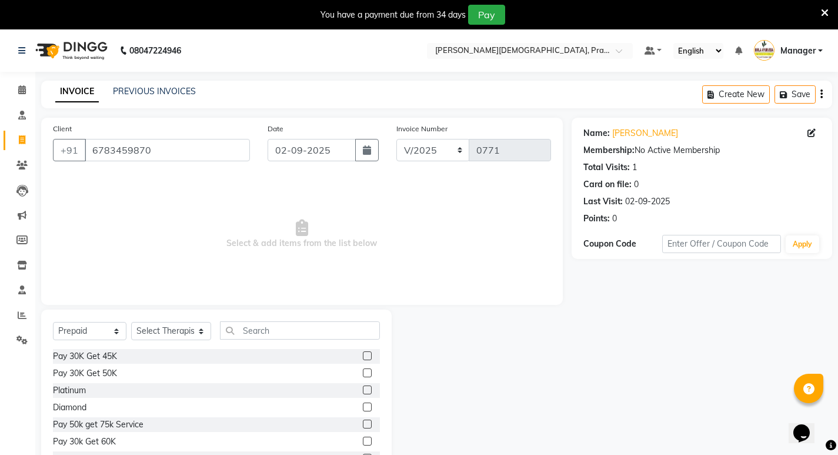
click at [363, 356] on label at bounding box center [367, 355] width 9 height 9
click at [363, 356] on input "checkbox" at bounding box center [367, 356] width 8 height 8
checkbox input "false"
click at [196, 331] on select "Select Therapist [PERSON_NAME] [PERSON_NAME] [PERSON_NAME] [PERSON_NAME] Aparna…" at bounding box center [171, 331] width 80 height 18
select select "53451"
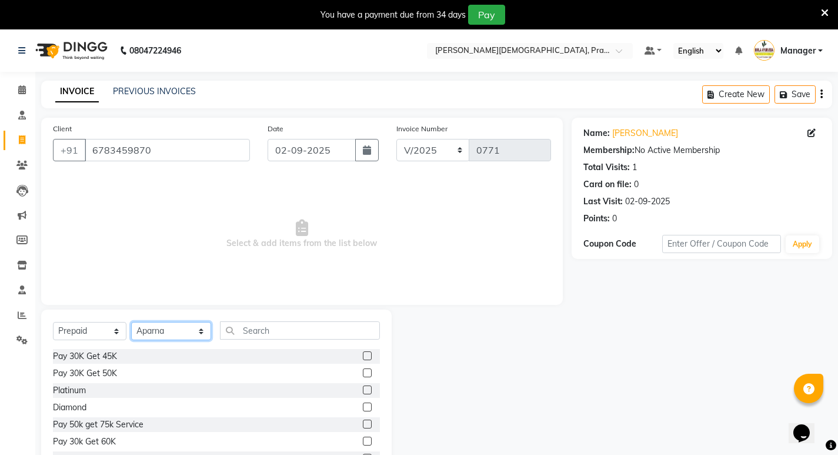
click at [131, 322] on select "Select Therapist [PERSON_NAME] [PERSON_NAME] [PERSON_NAME] [PERSON_NAME] Aparna…" at bounding box center [171, 331] width 80 height 18
click at [363, 355] on label at bounding box center [367, 355] width 9 height 9
click at [363, 355] on input "checkbox" at bounding box center [367, 356] width 8 height 8
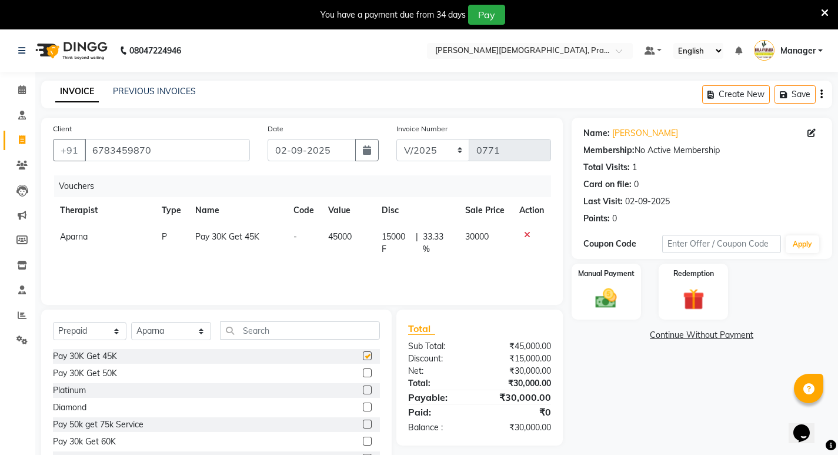
checkbox input "false"
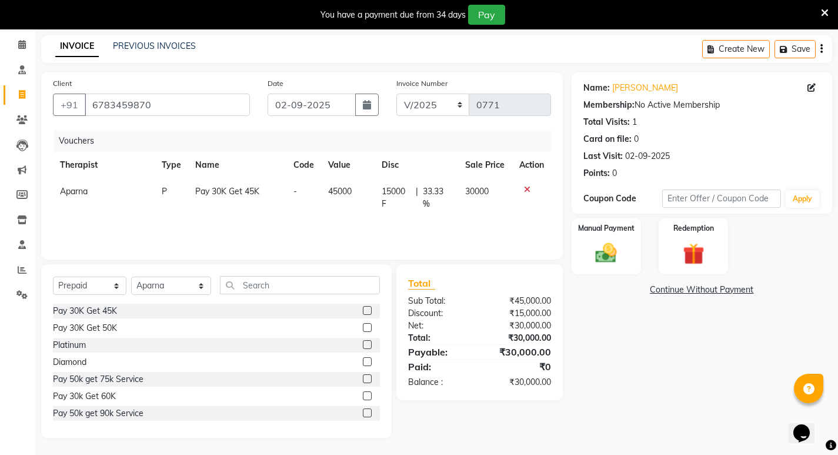
scroll to position [46, 0]
click at [601, 239] on div "Manual Payment" at bounding box center [606, 245] width 72 height 58
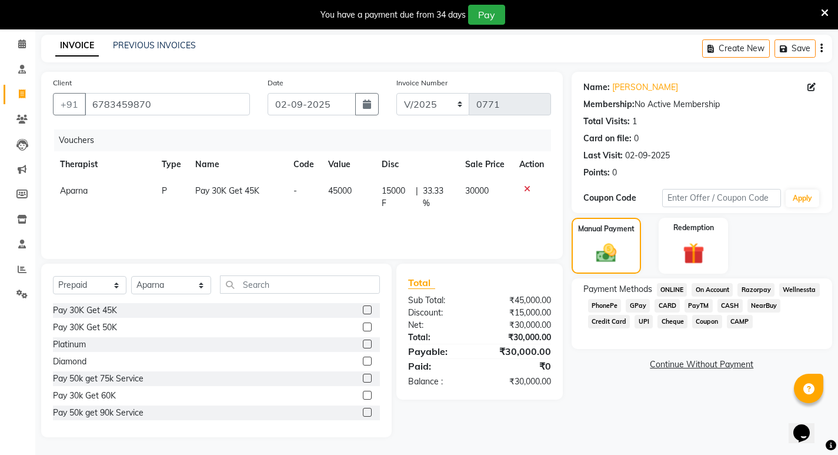
click at [726, 303] on span "CASH" at bounding box center [730, 306] width 25 height 14
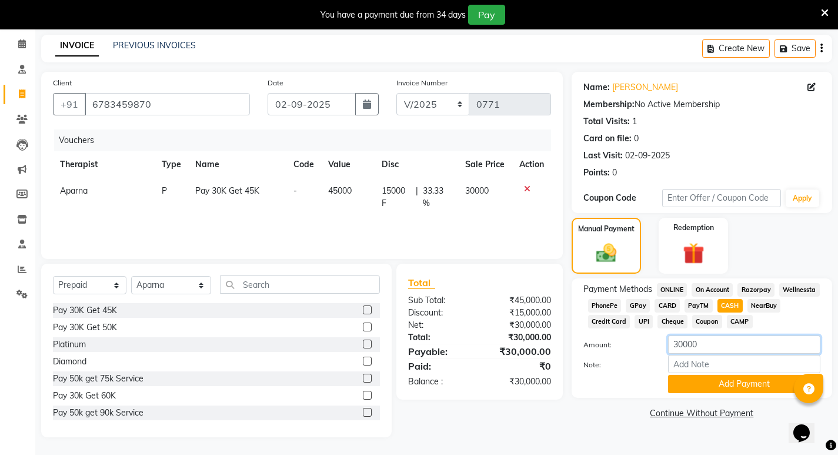
click at [709, 345] on input "30000" at bounding box center [744, 344] width 152 height 18
type input "3"
type input "2500"
click at [732, 389] on button "Add Payment" at bounding box center [744, 384] width 152 height 18
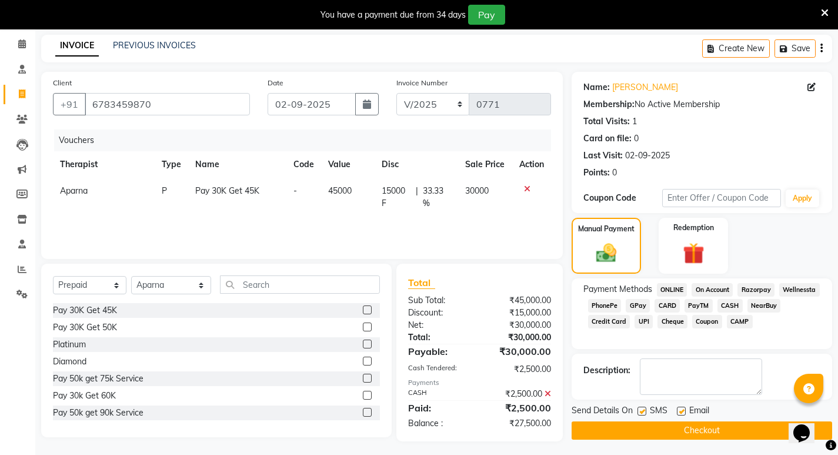
scroll to position [50, 0]
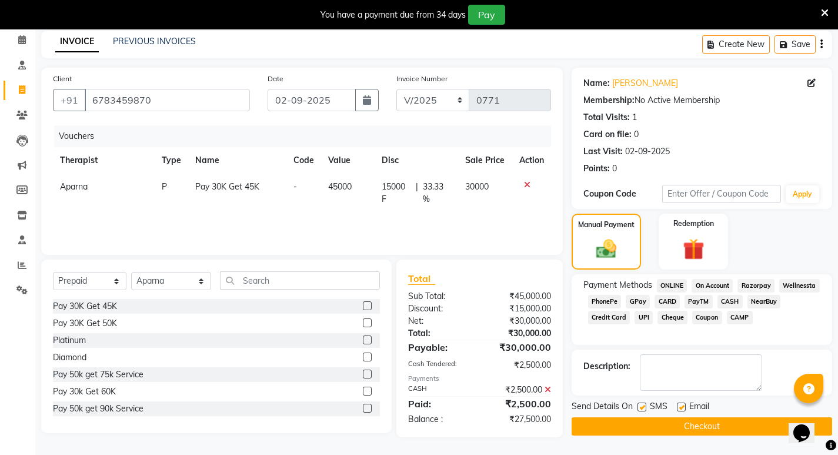
click at [694, 428] on button "Checkout" at bounding box center [702, 426] width 261 height 18
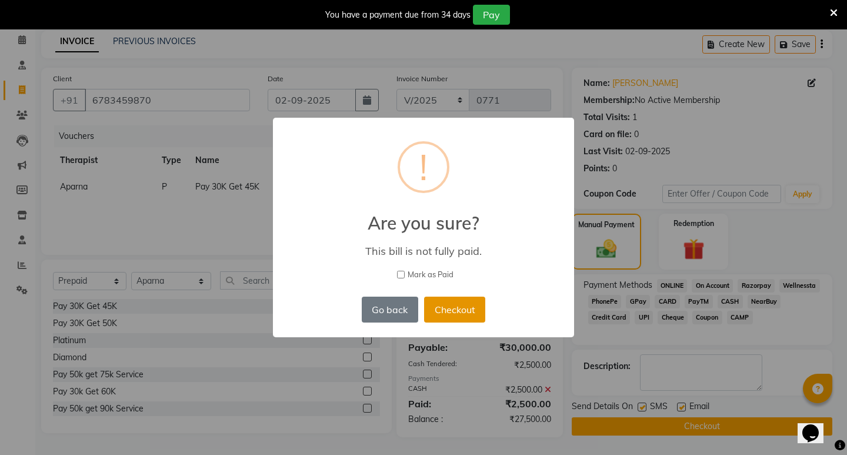
click at [456, 308] on button "Checkout" at bounding box center [454, 309] width 61 height 26
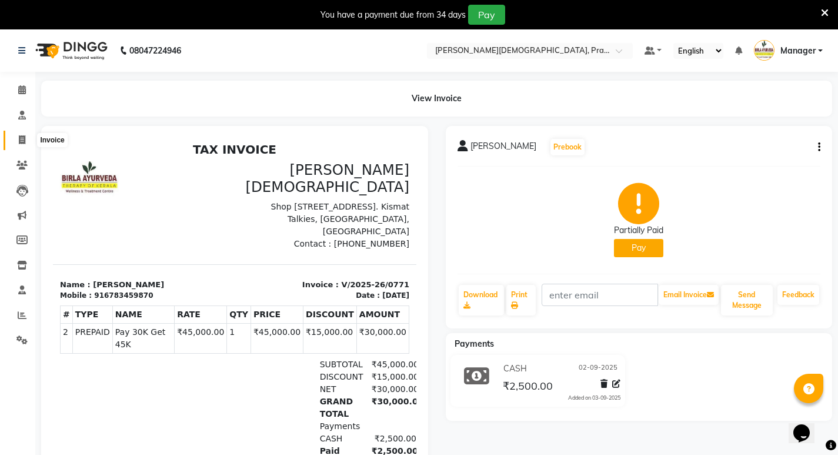
click at [21, 142] on icon at bounding box center [22, 139] width 6 height 9
select select "6818"
select select "service"
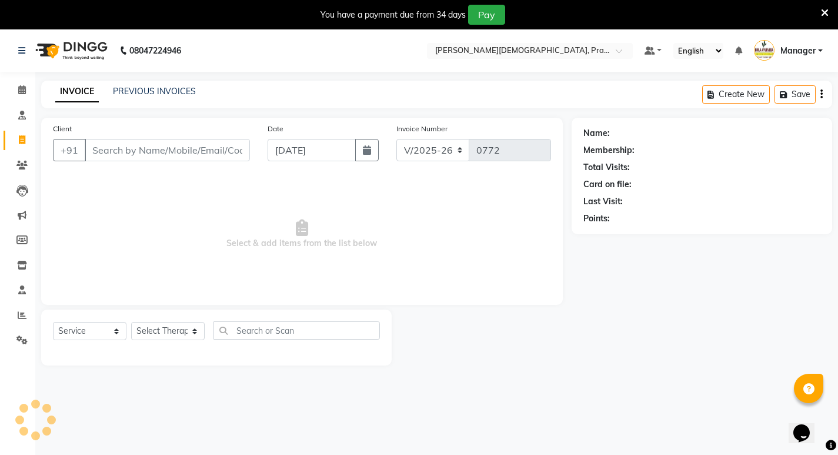
scroll to position [29, 0]
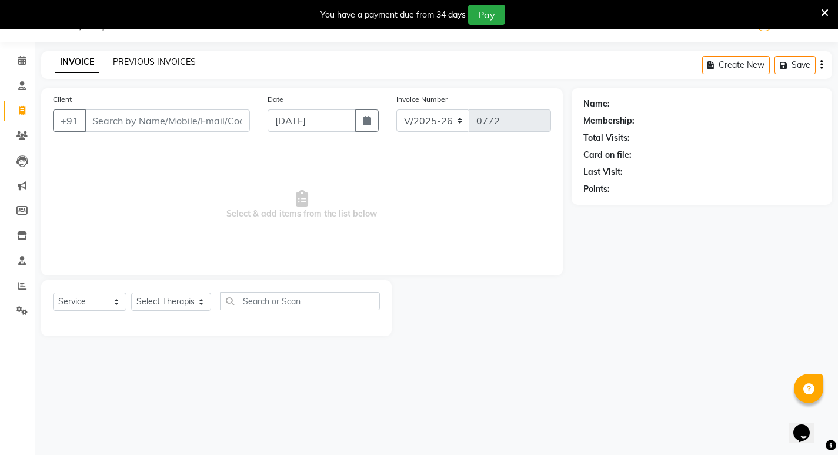
click at [152, 62] on link "PREVIOUS INVOICES" at bounding box center [154, 61] width 83 height 11
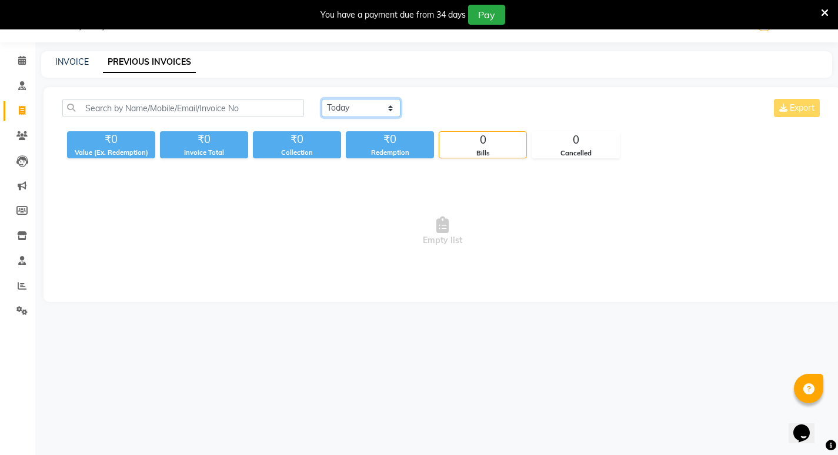
click at [391, 108] on select "[DATE] [DATE] Custom Range" at bounding box center [361, 108] width 79 height 18
select select "range"
click at [322, 99] on select "[DATE] [DATE] Custom Range" at bounding box center [361, 108] width 79 height 18
click at [480, 110] on input "[DATE]" at bounding box center [457, 108] width 82 height 16
select select "9"
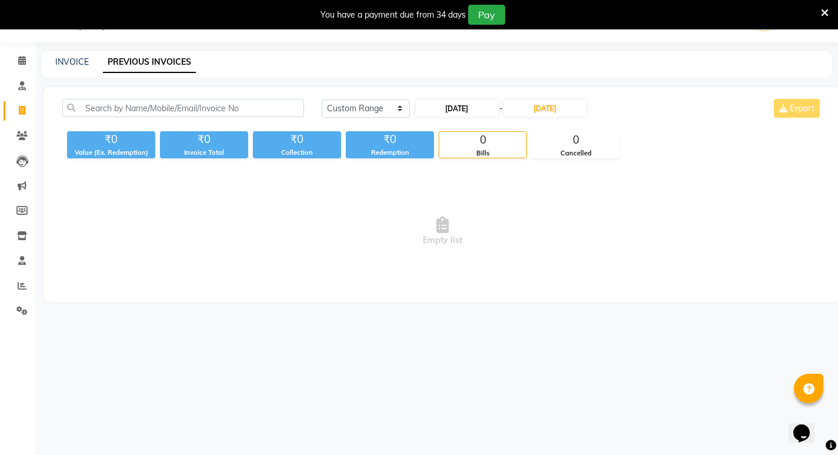
select select "2025"
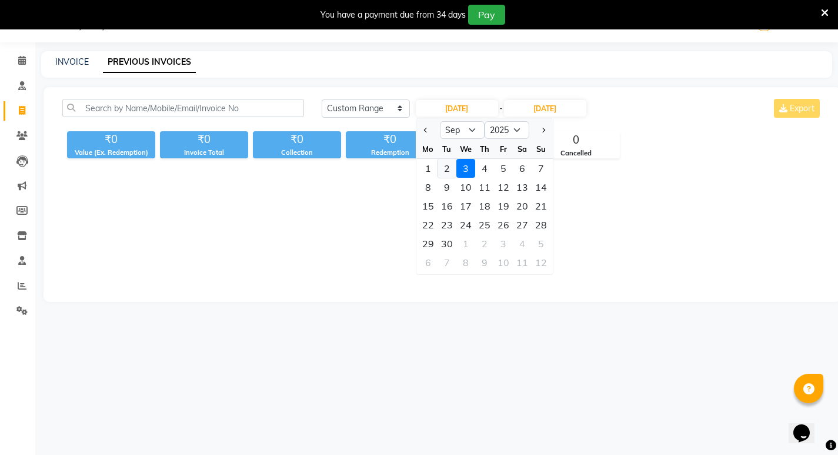
click at [446, 165] on div "2" at bounding box center [447, 168] width 19 height 19
type input "02-09-2025"
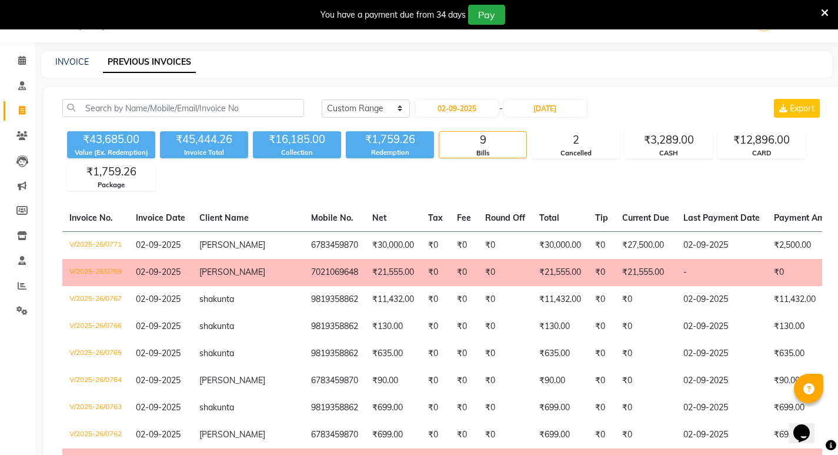
click at [823, 14] on icon at bounding box center [825, 13] width 8 height 11
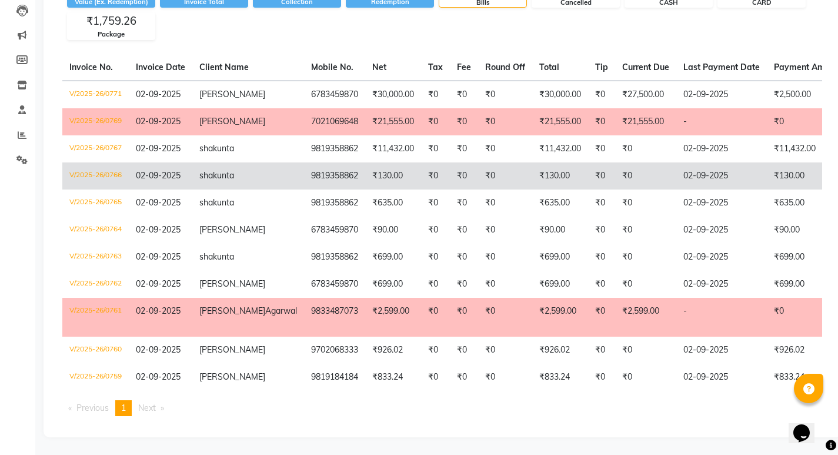
scroll to position [171, 0]
